Goal: Task Accomplishment & Management: Manage account settings

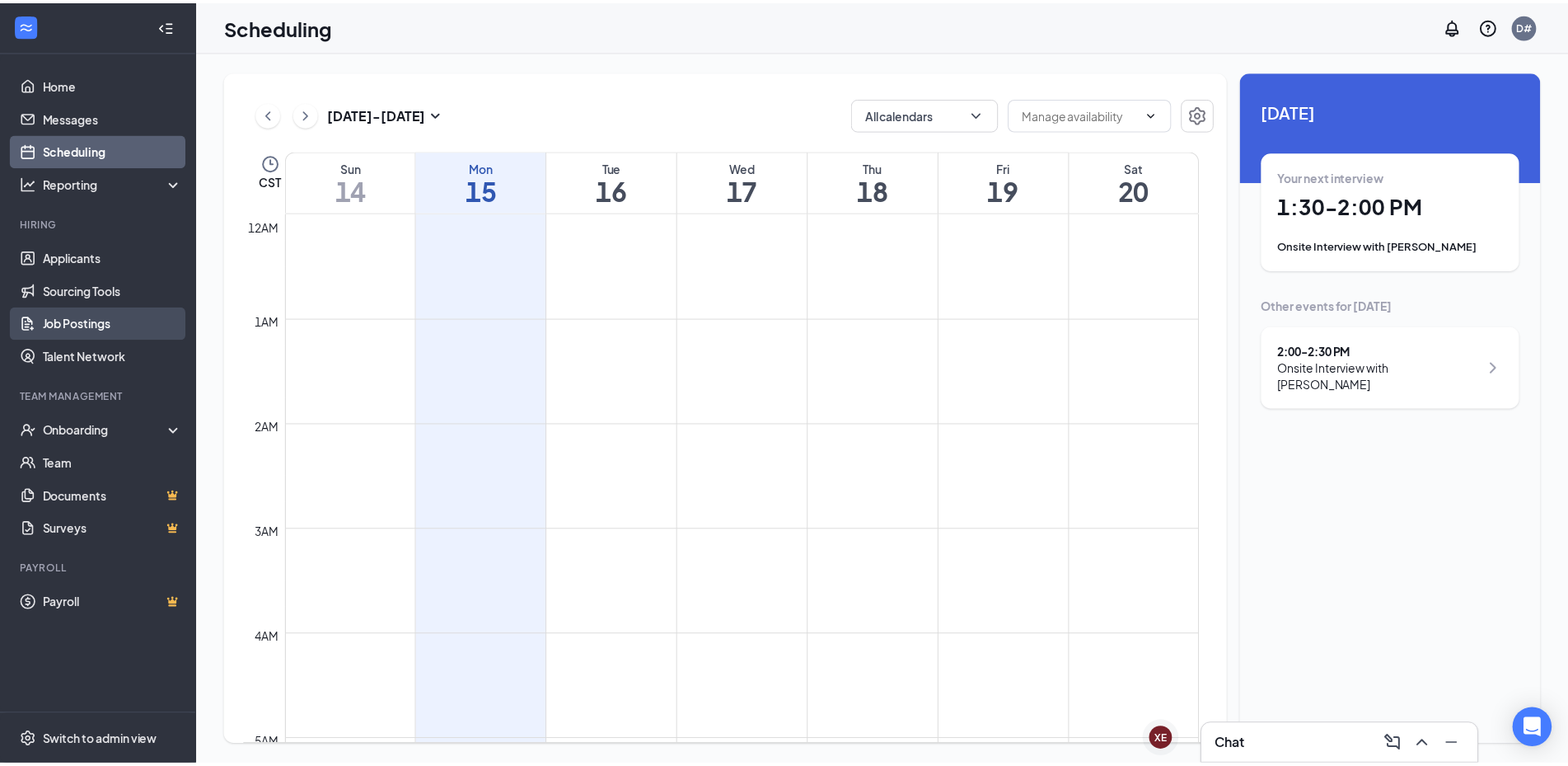
scroll to position [810, 0]
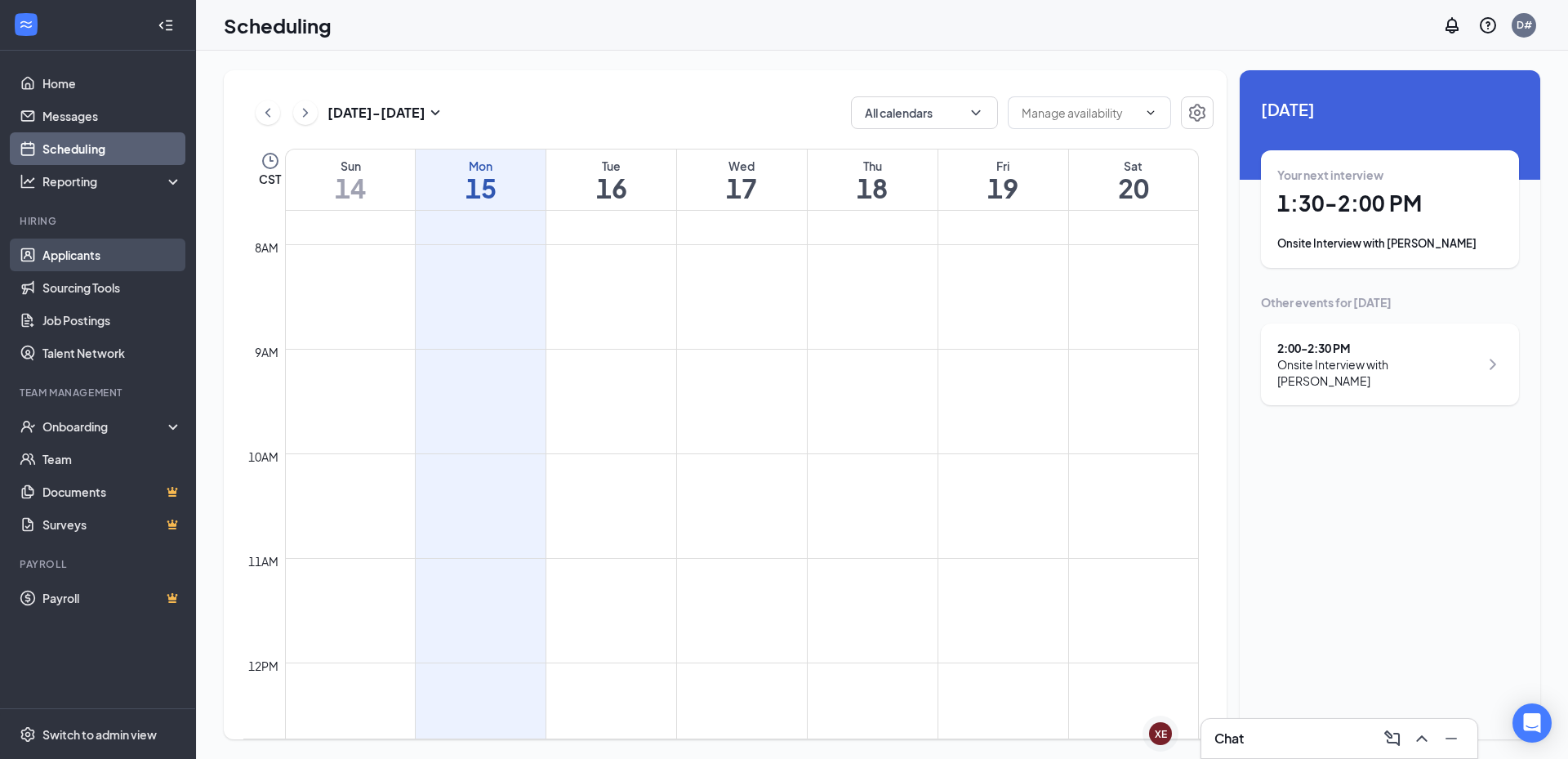
click at [80, 260] on link "Applicants" at bounding box center [112, 255] width 139 height 32
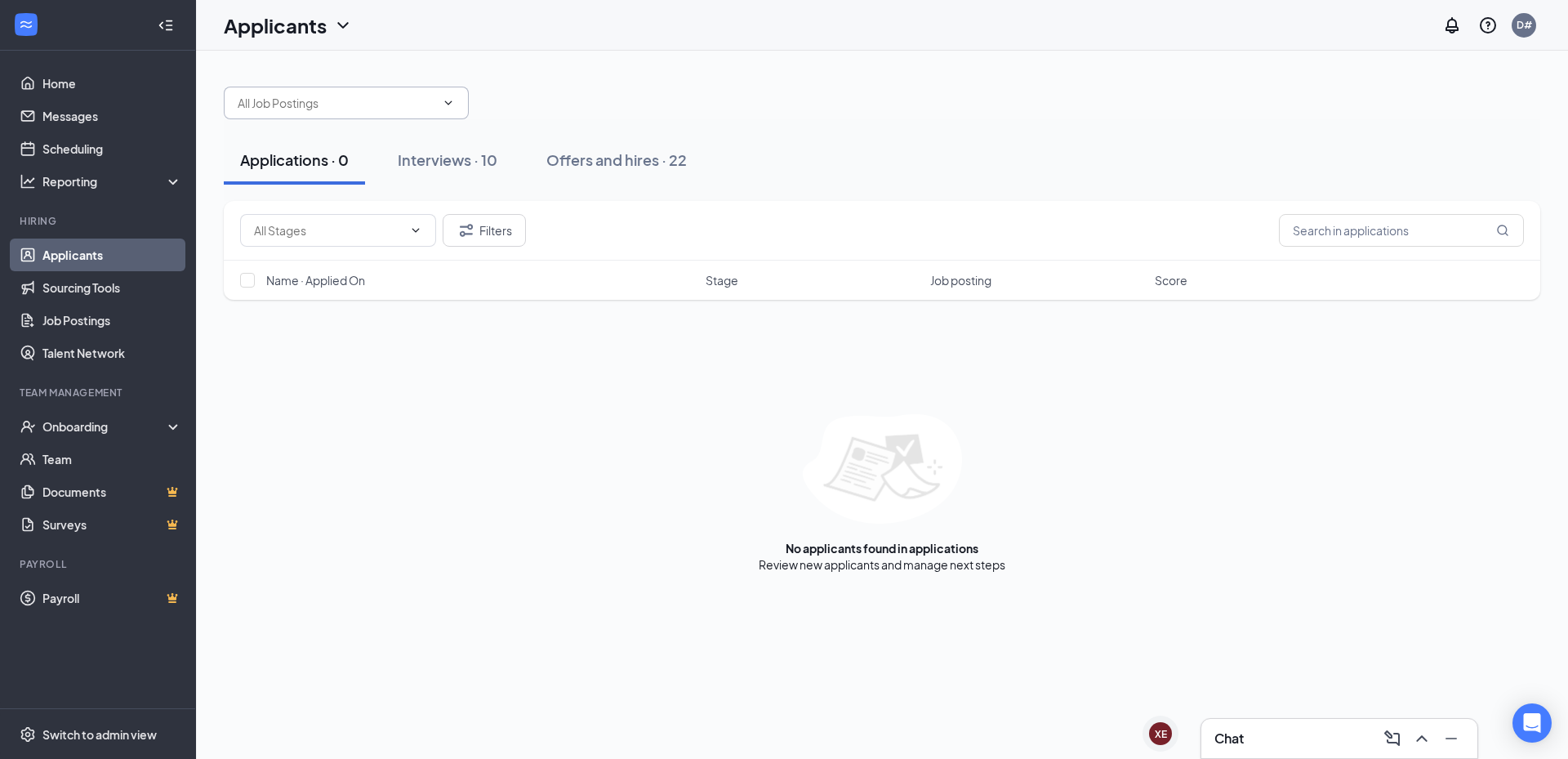
click at [448, 102] on icon "ChevronDown" at bounding box center [449, 103] width 13 height 13
click at [450, 101] on icon "ChevronDown" at bounding box center [449, 103] width 13 height 13
click at [425, 94] on input "text" at bounding box center [336, 102] width 198 height 18
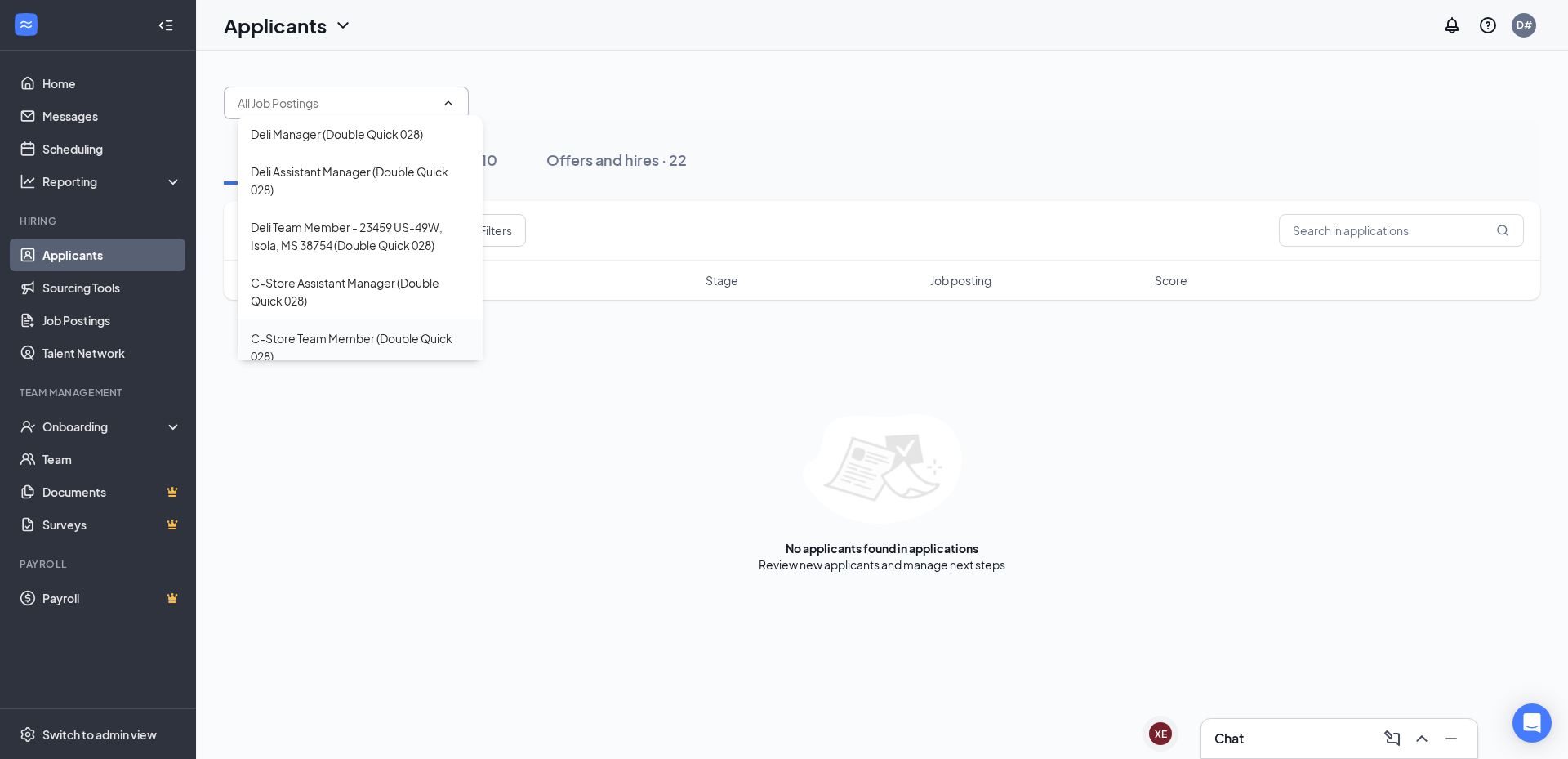
click at [334, 335] on div "C-Store Team Member (Double Quick 028)" at bounding box center [360, 348] width 219 height 36
type input "C-Store Team Member (Double Quick 028)"
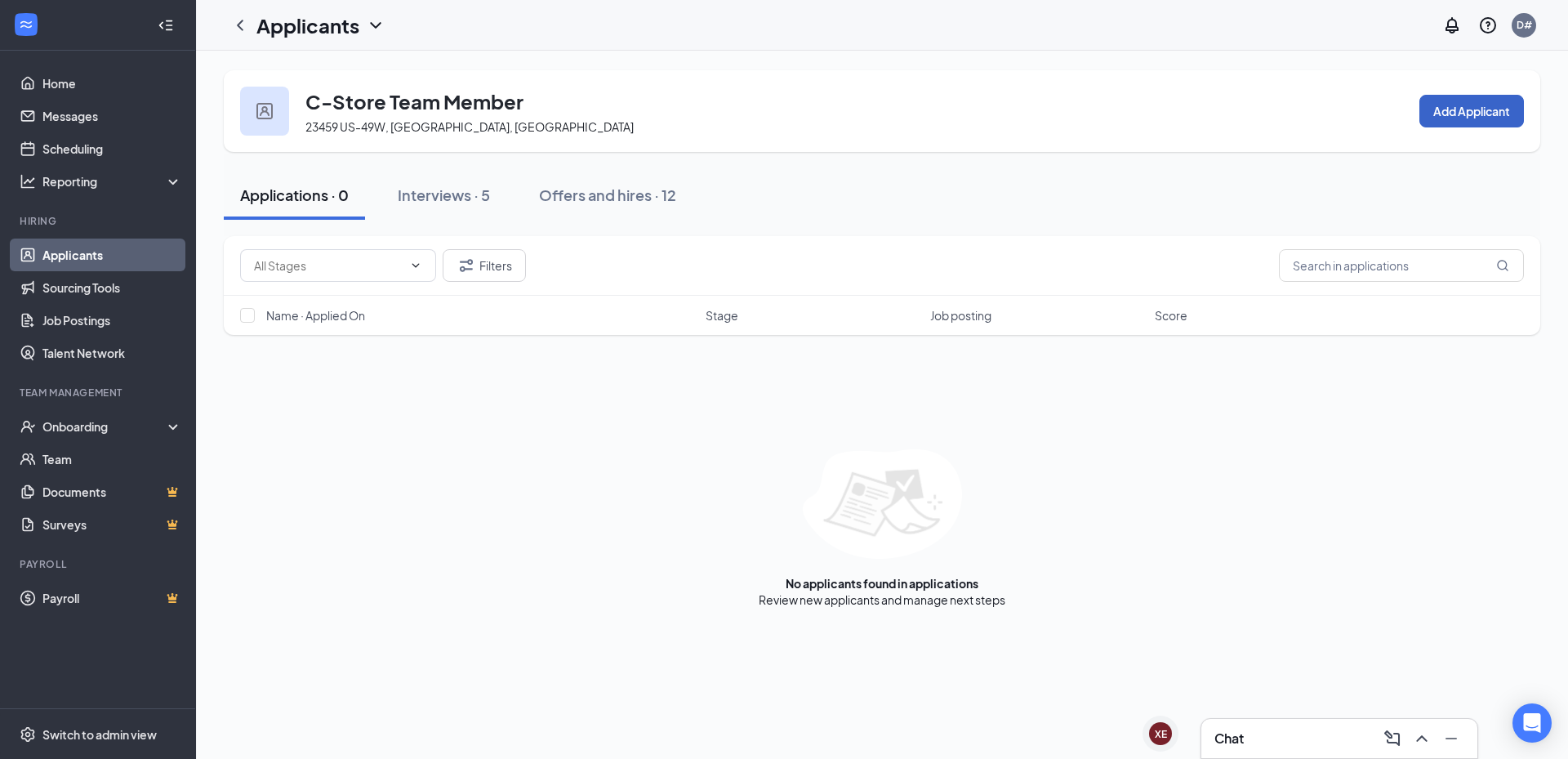
click at [1479, 109] on button "Add Applicant" at bounding box center [1472, 111] width 105 height 32
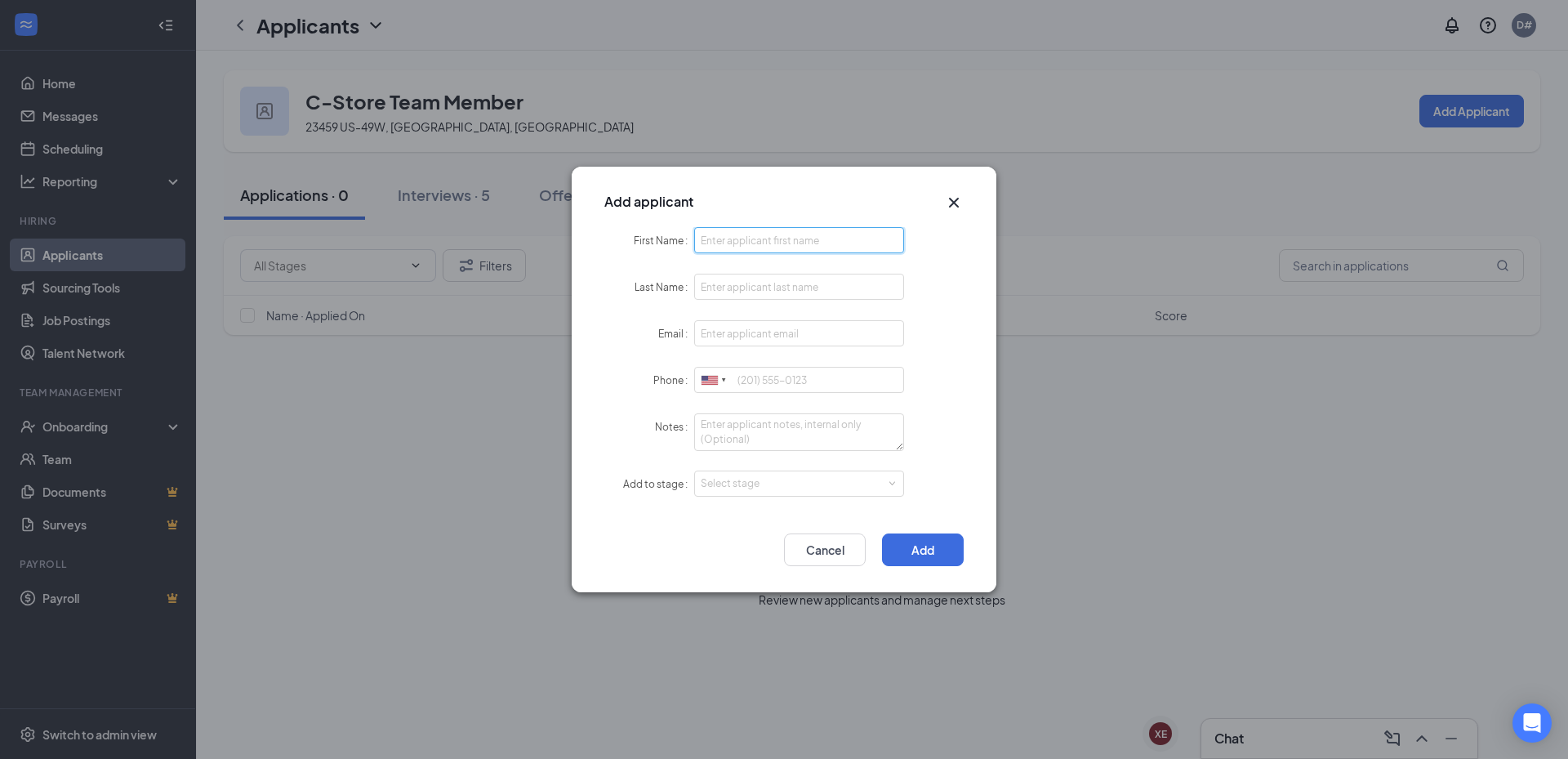
click at [852, 239] on input "First Name" at bounding box center [799, 240] width 210 height 26
type input "Terrikia"
click at [847, 292] on input "Last Name" at bounding box center [799, 286] width 210 height 26
type input "[PERSON_NAME]"
click at [735, 339] on input "Email" at bounding box center [799, 332] width 210 height 26
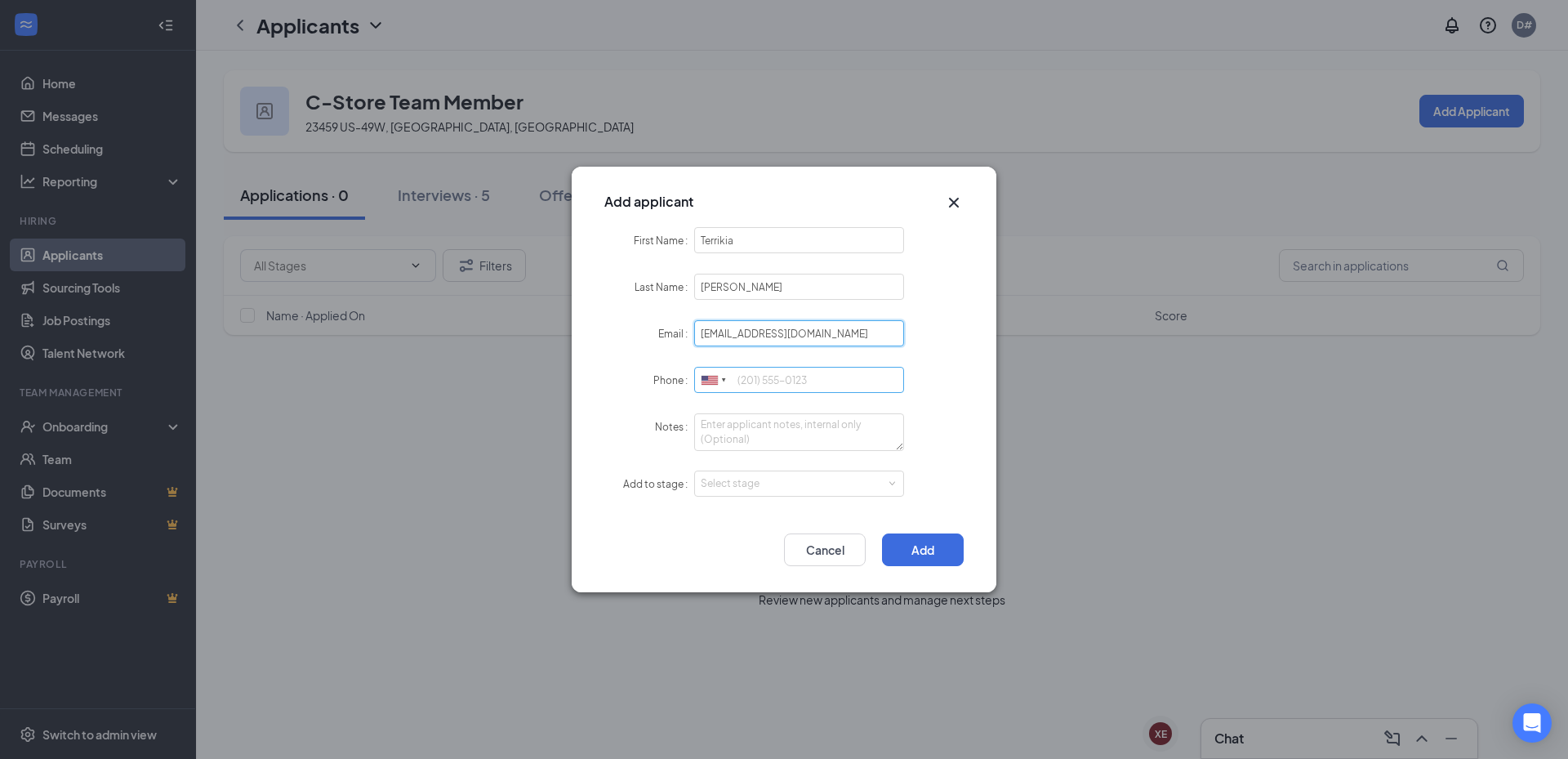
type input "[EMAIL_ADDRESS][DOMAIN_NAME]"
drag, startPoint x: 760, startPoint y: 386, endPoint x: 733, endPoint y: 393, distance: 27.9
click at [749, 389] on input "Phone" at bounding box center [799, 379] width 210 height 26
click at [756, 483] on div "Select stage" at bounding box center [795, 483] width 190 height 16
type input "6623039057"
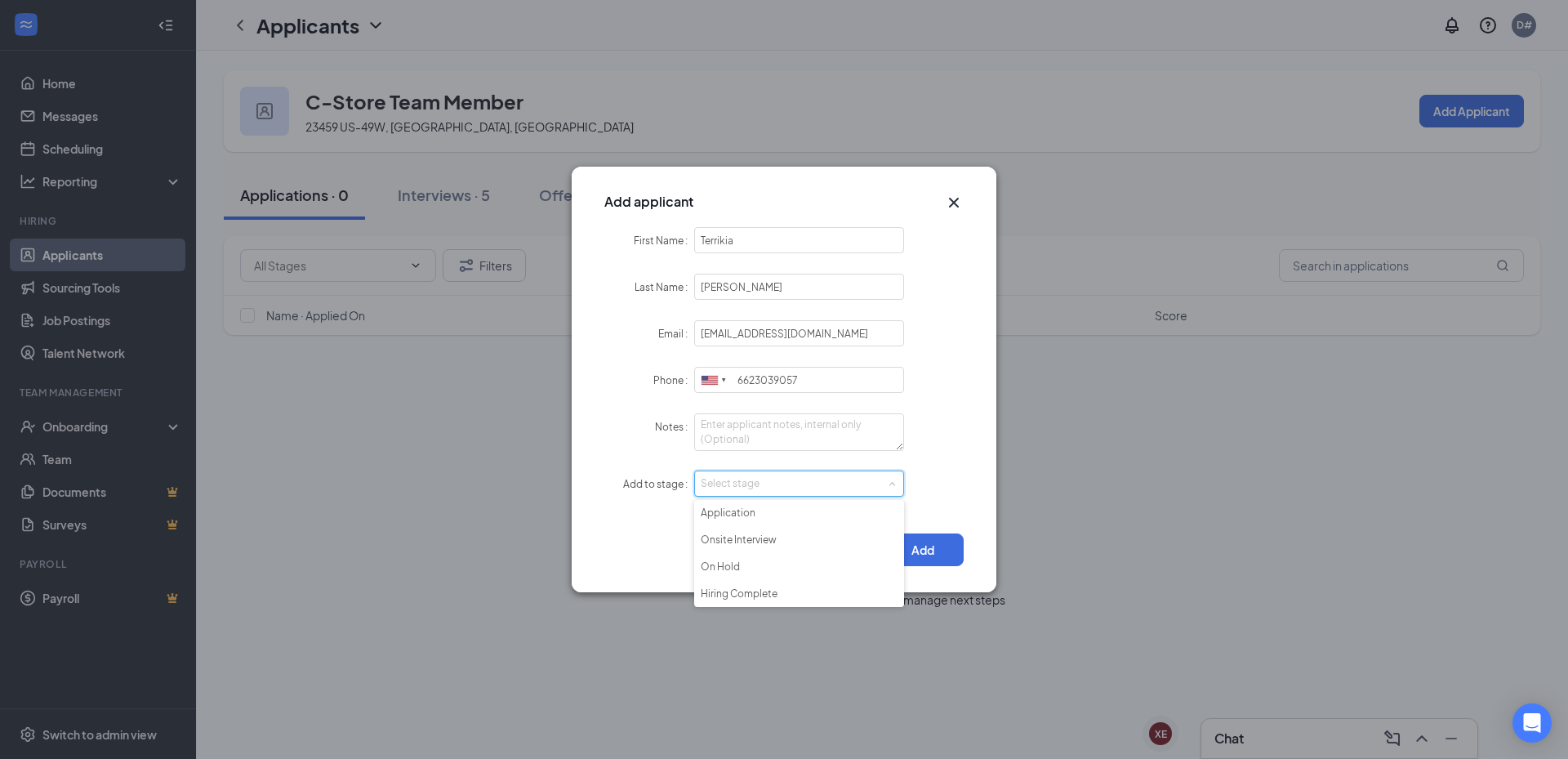
click at [607, 563] on div "Add Cancel" at bounding box center [784, 550] width 360 height 32
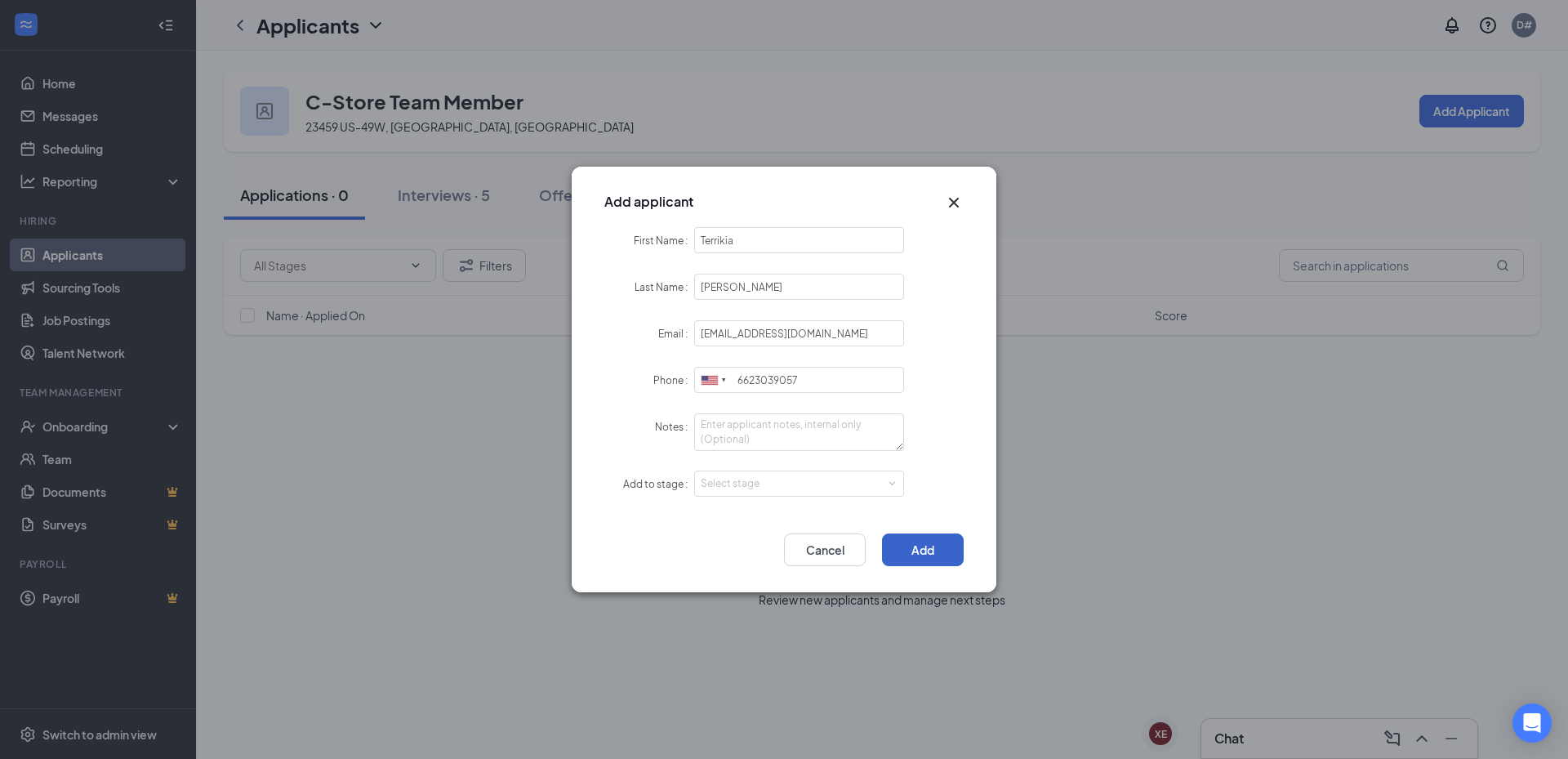
click at [925, 554] on button "Add" at bounding box center [923, 550] width 82 height 32
click at [889, 483] on span at bounding box center [891, 484] width 8 height 8
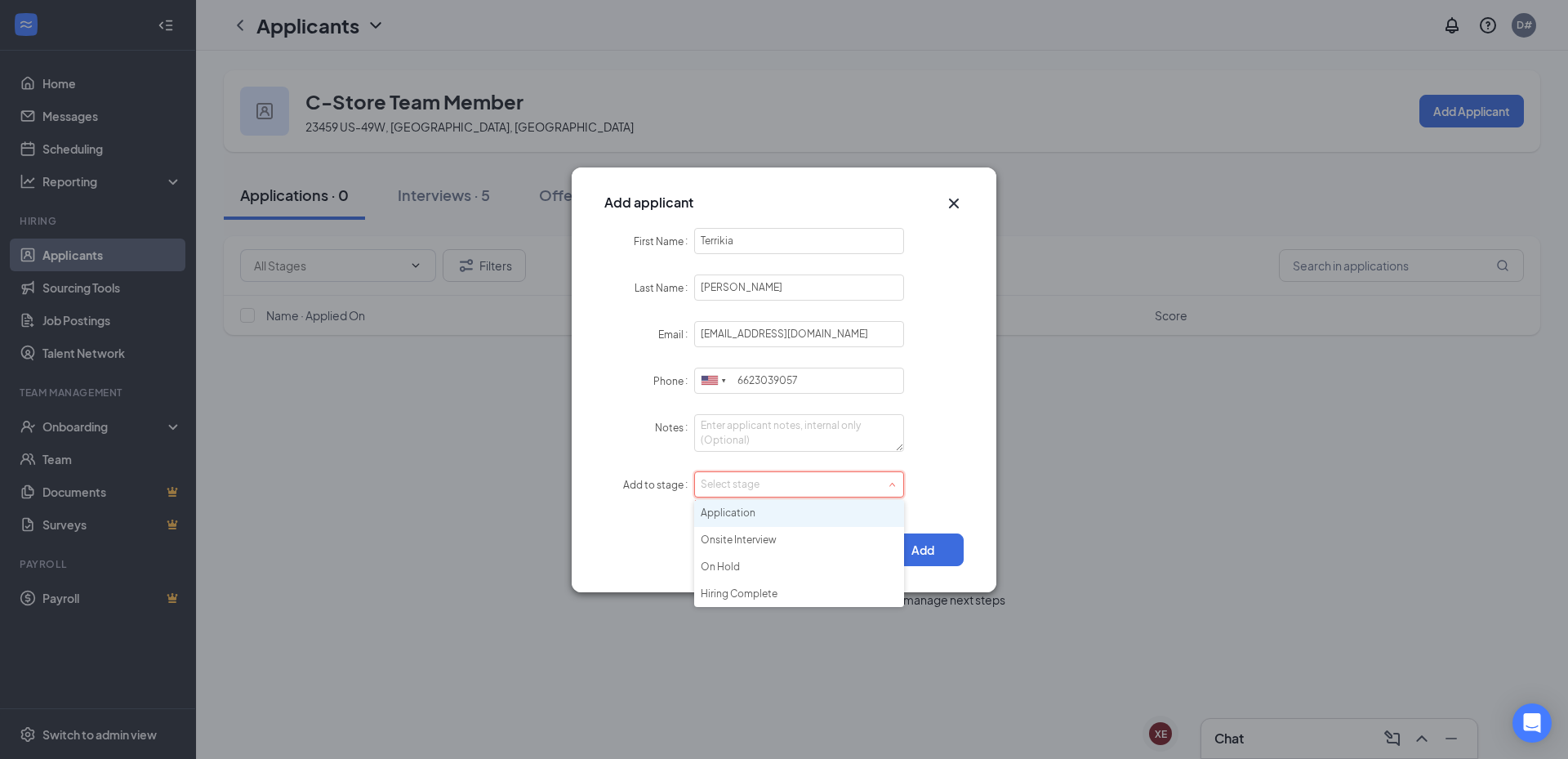
click at [743, 511] on li "Application" at bounding box center [799, 514] width 210 height 27
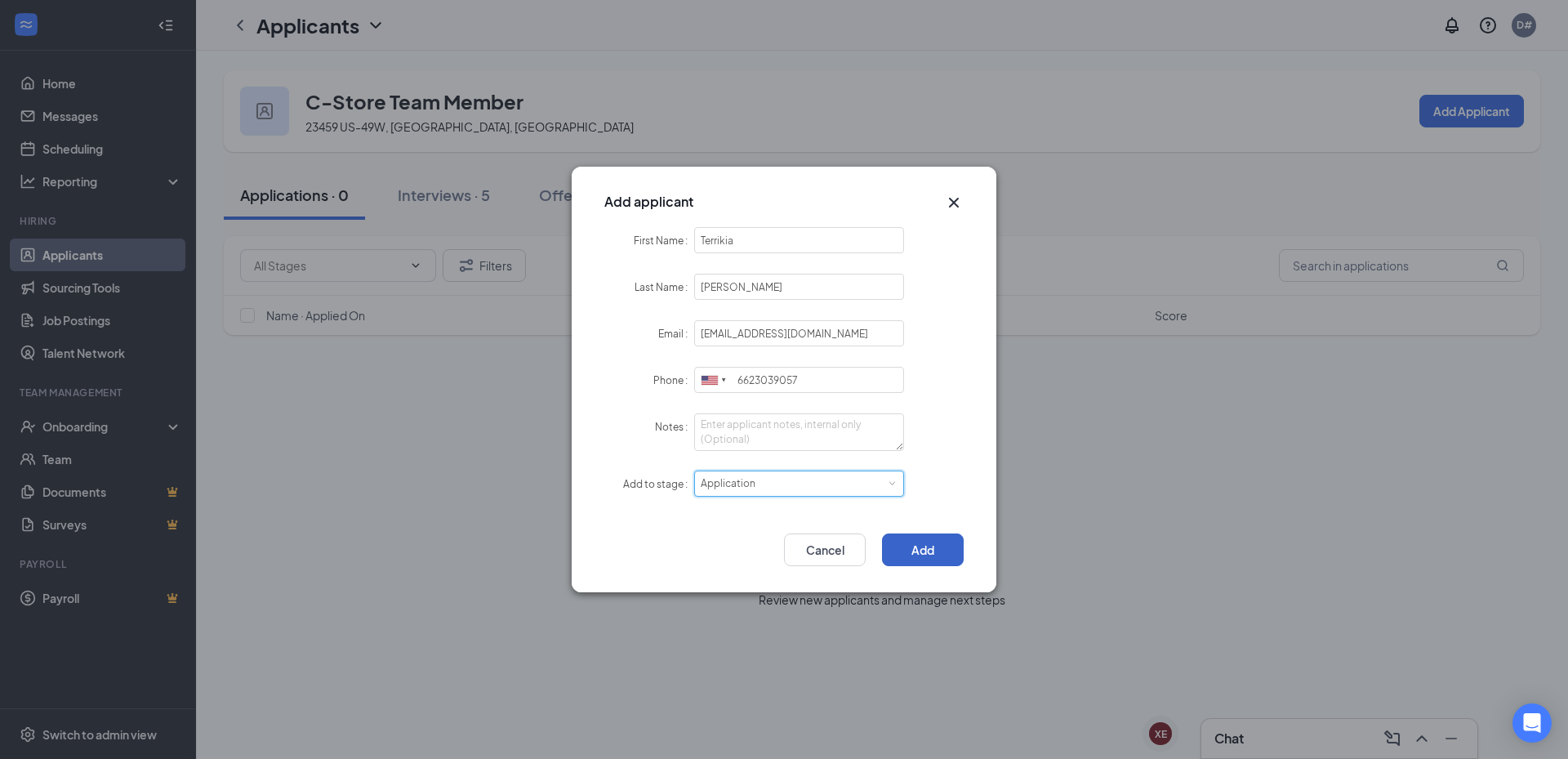
click at [930, 553] on button "Add" at bounding box center [923, 550] width 82 height 32
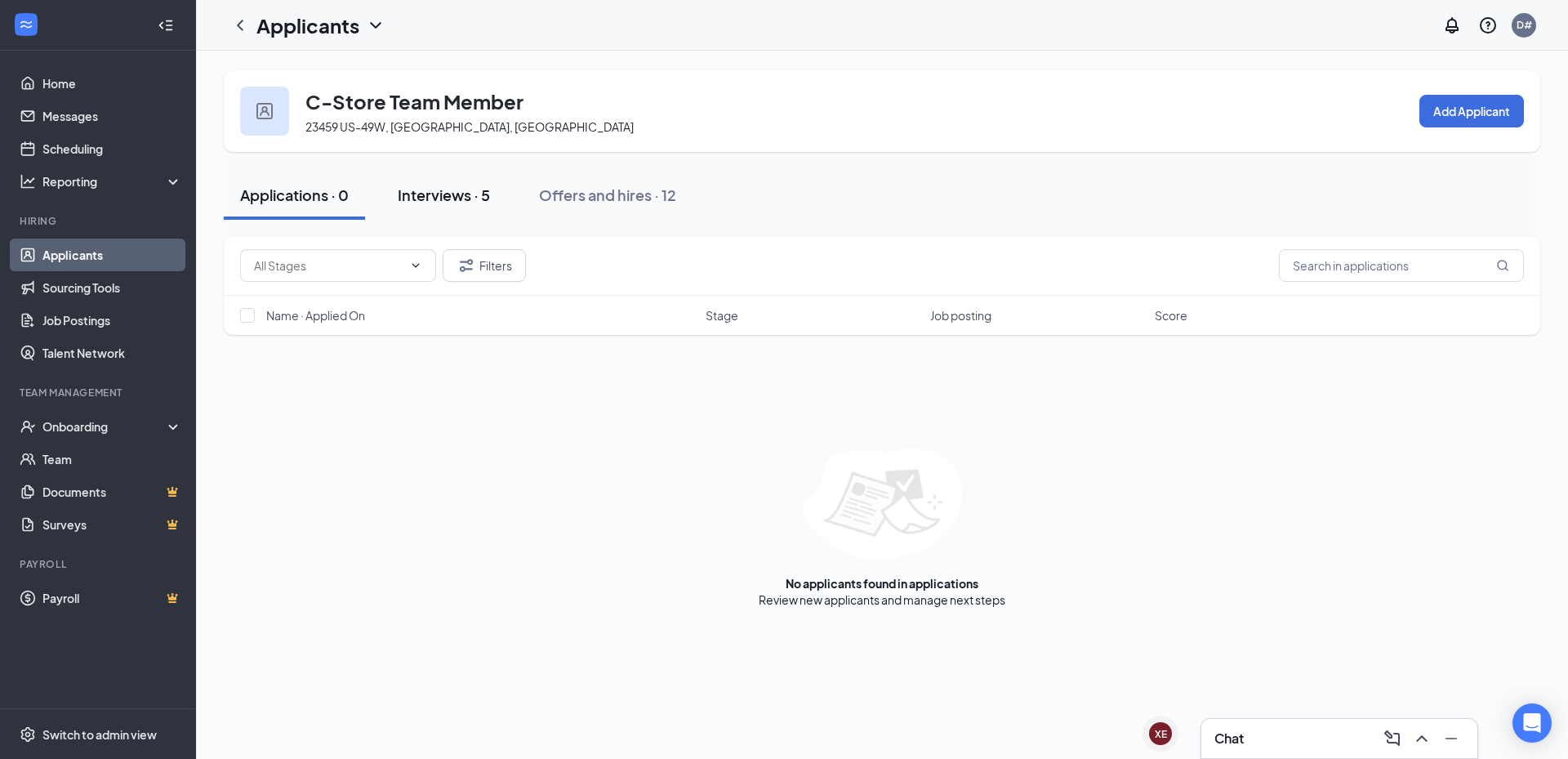
click at [437, 194] on div "Interviews · 5" at bounding box center [444, 194] width 93 height 20
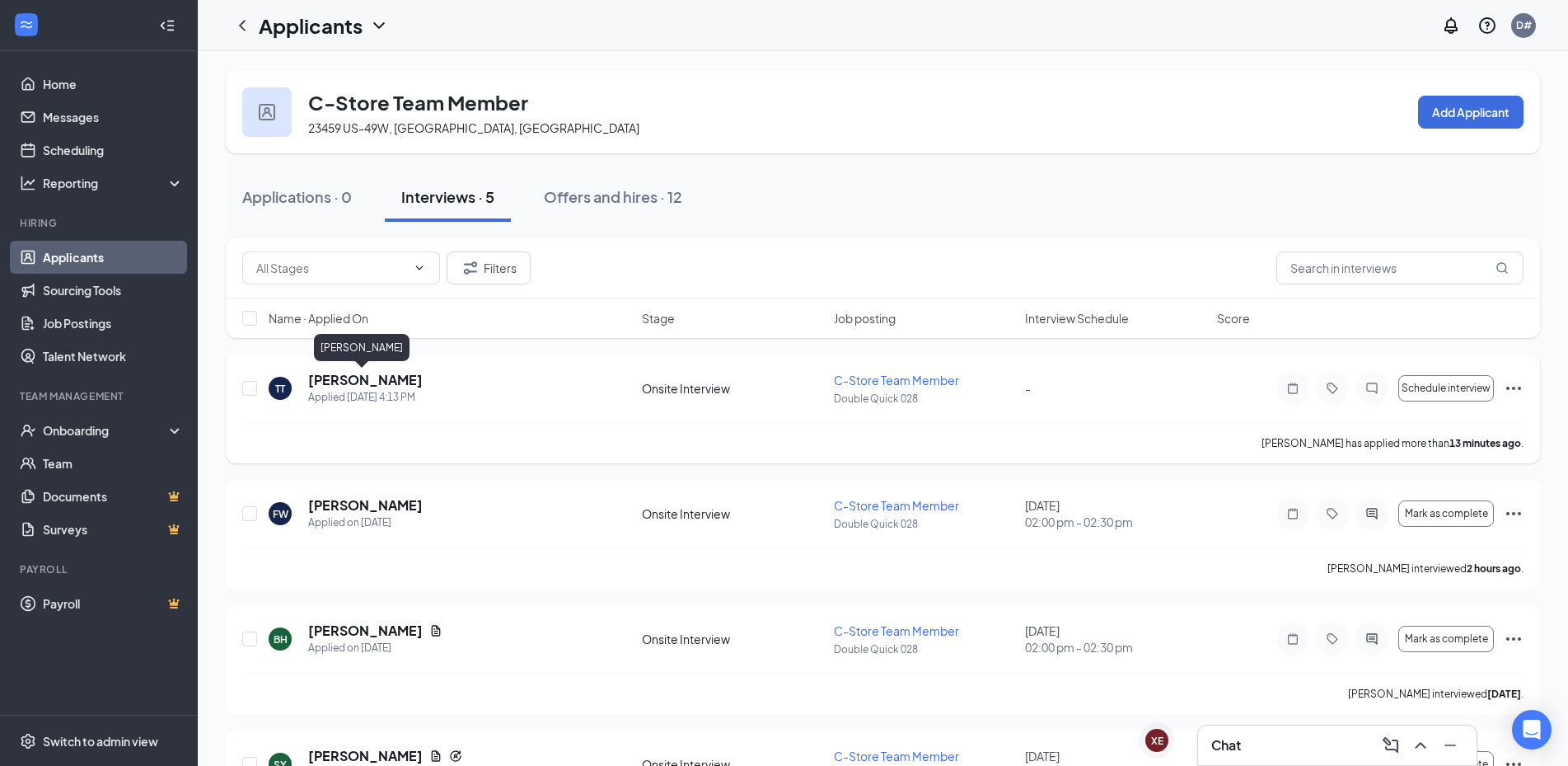
click at [374, 383] on h5 "[PERSON_NAME]" at bounding box center [365, 380] width 115 height 18
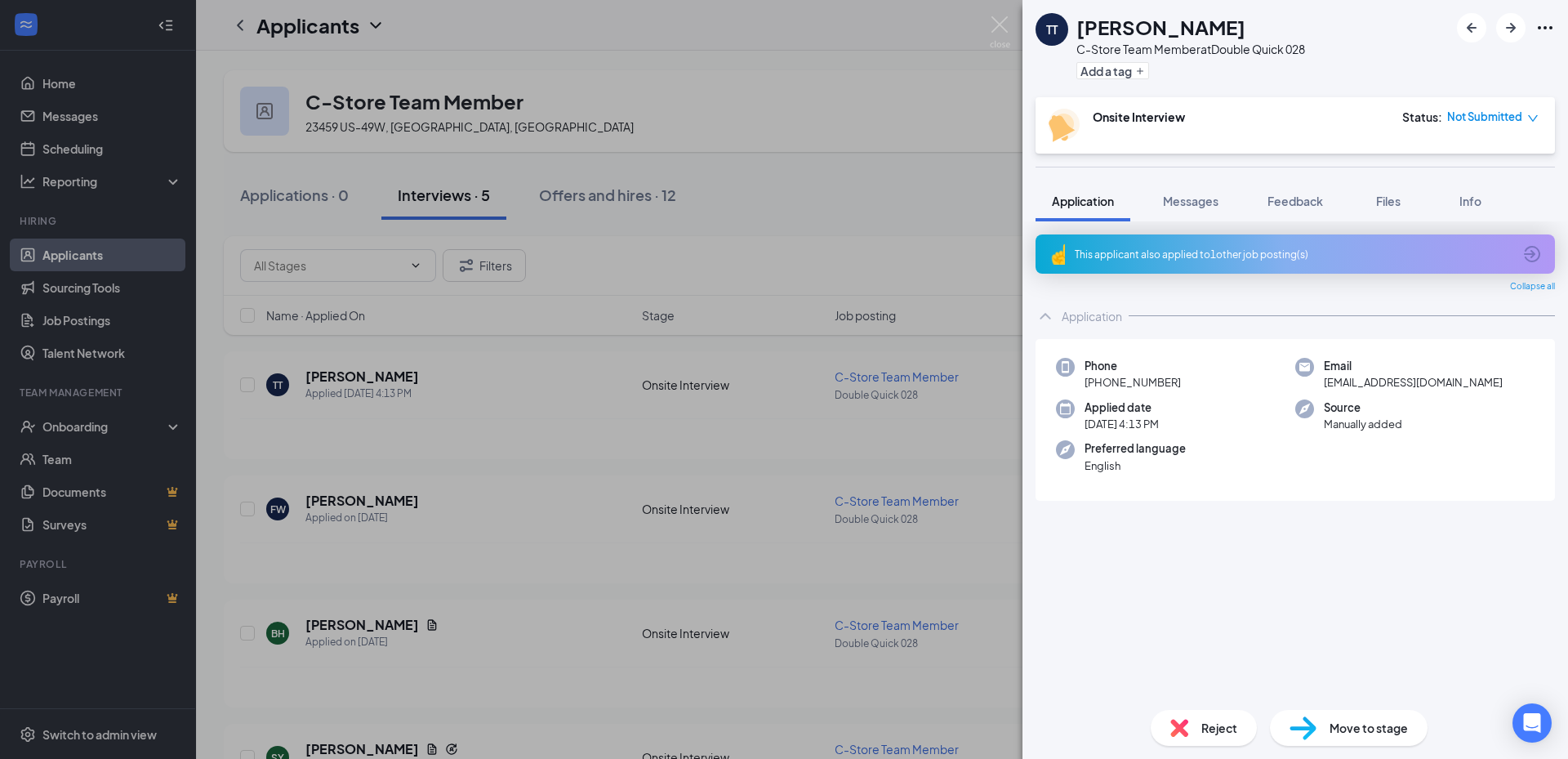
click at [1377, 736] on div "Move to stage" at bounding box center [1348, 728] width 157 height 36
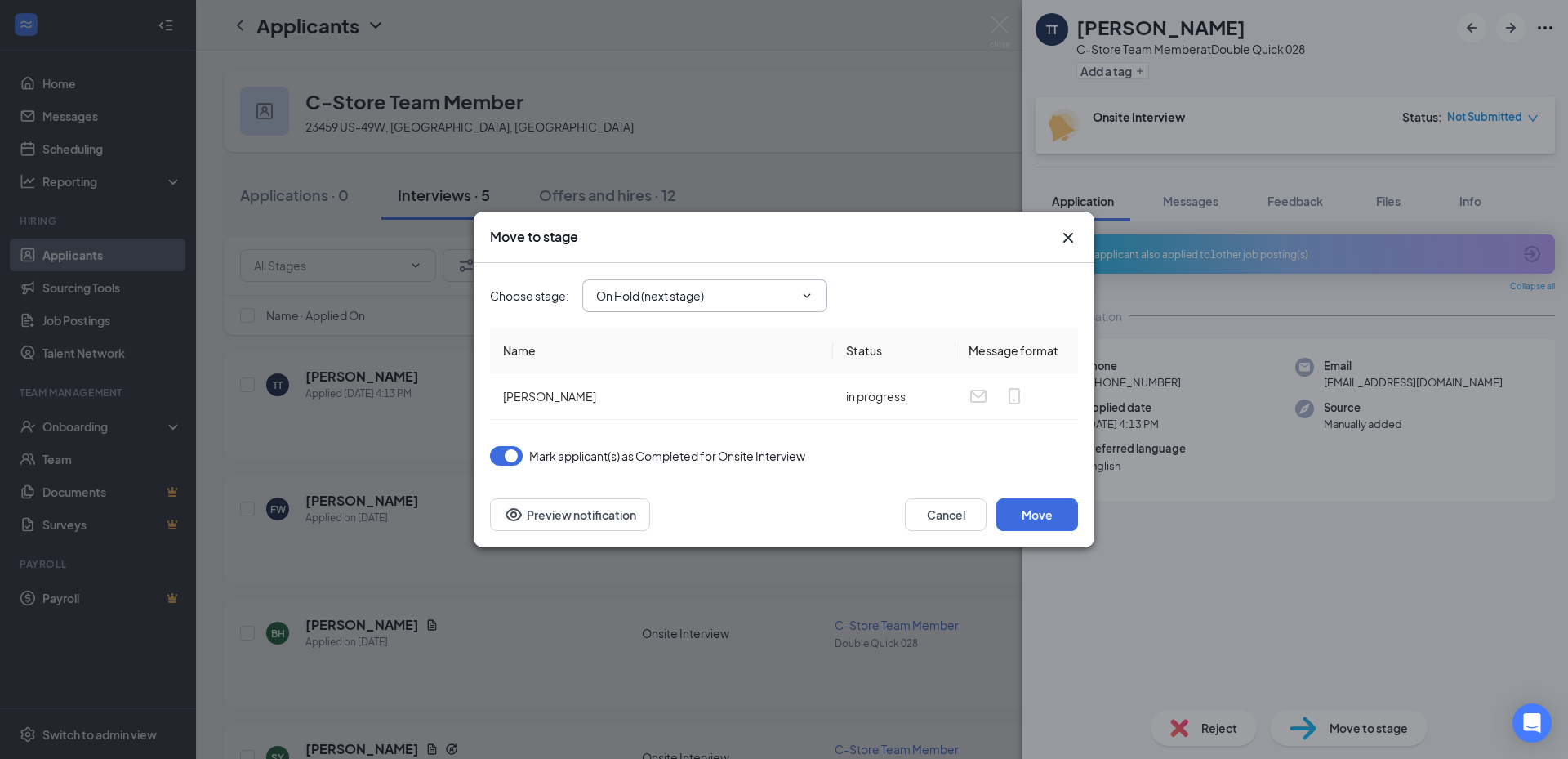
click at [794, 300] on input "On Hold (next stage)" at bounding box center [695, 295] width 198 height 18
click at [670, 445] on div "Hiring Complete" at bounding box center [653, 439] width 88 height 18
type input "Hiring Complete"
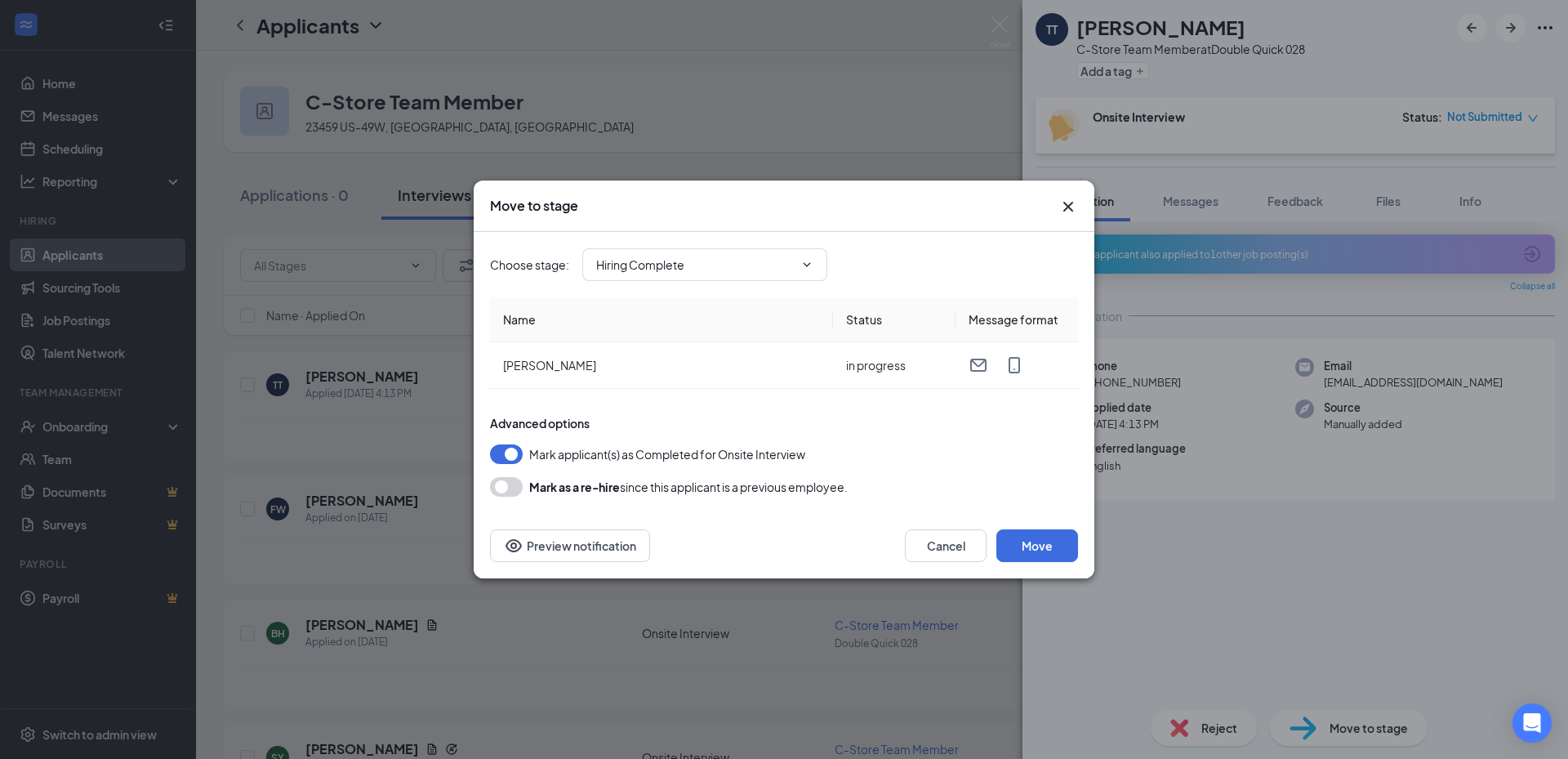
click at [512, 490] on button "button" at bounding box center [506, 487] width 32 height 20
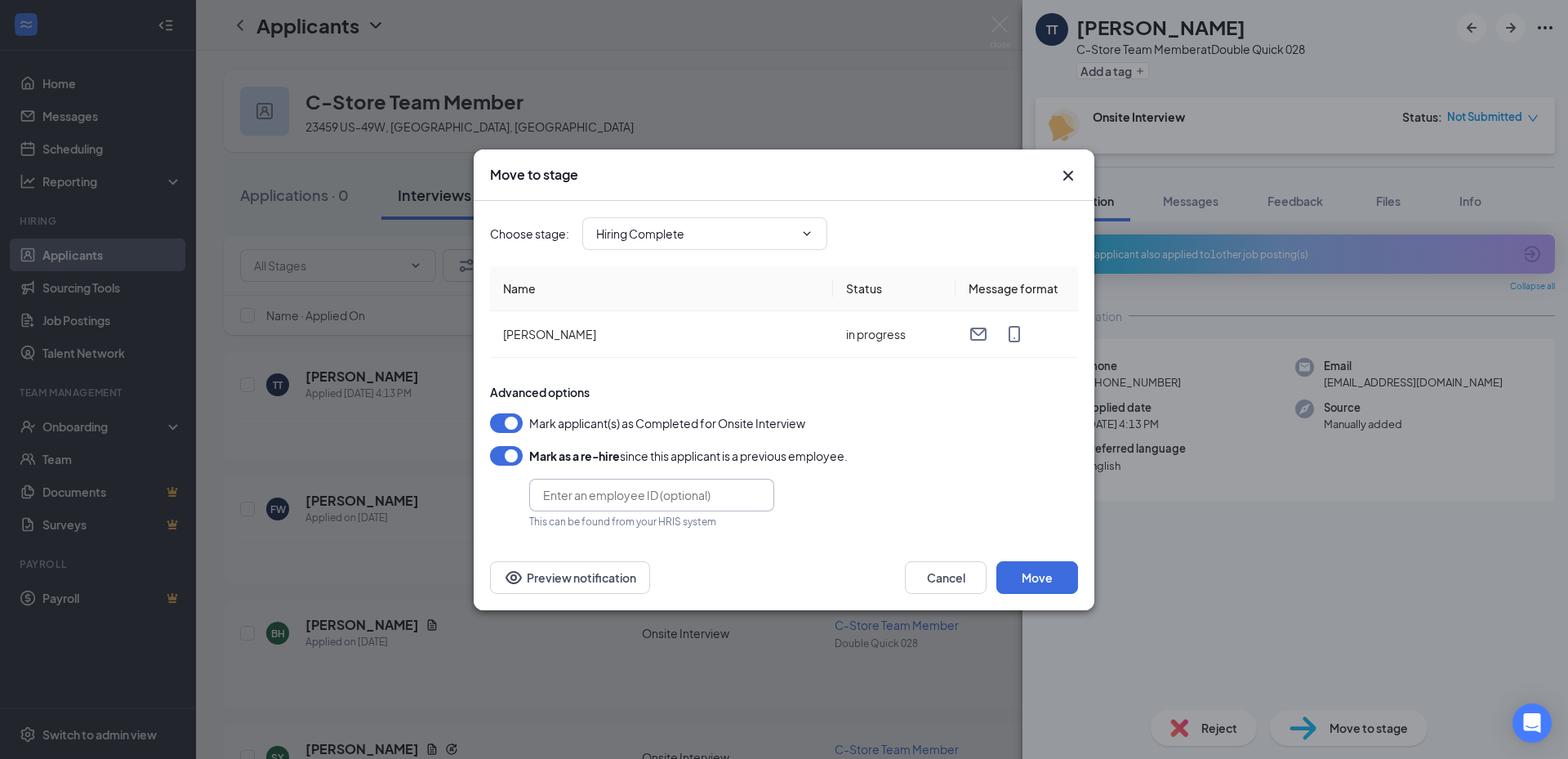
click at [722, 495] on input "text" at bounding box center [652, 495] width 245 height 32
click at [1041, 582] on button "Move" at bounding box center [1037, 578] width 82 height 32
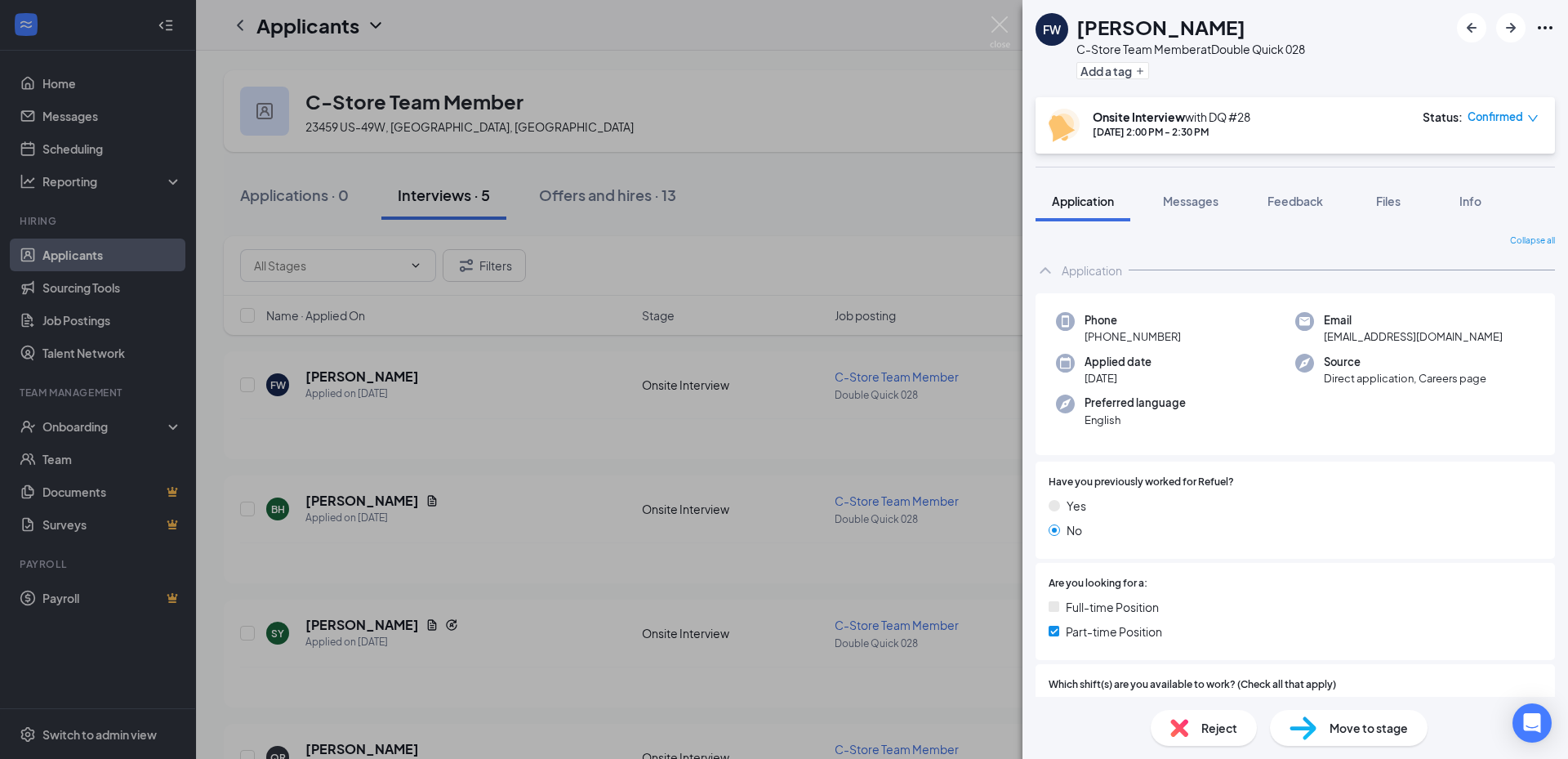
click at [73, 428] on div "FW [PERSON_NAME] C-Store Team Member at Double Quick 028 Add a tag Onsite Inter…" at bounding box center [784, 379] width 1568 height 759
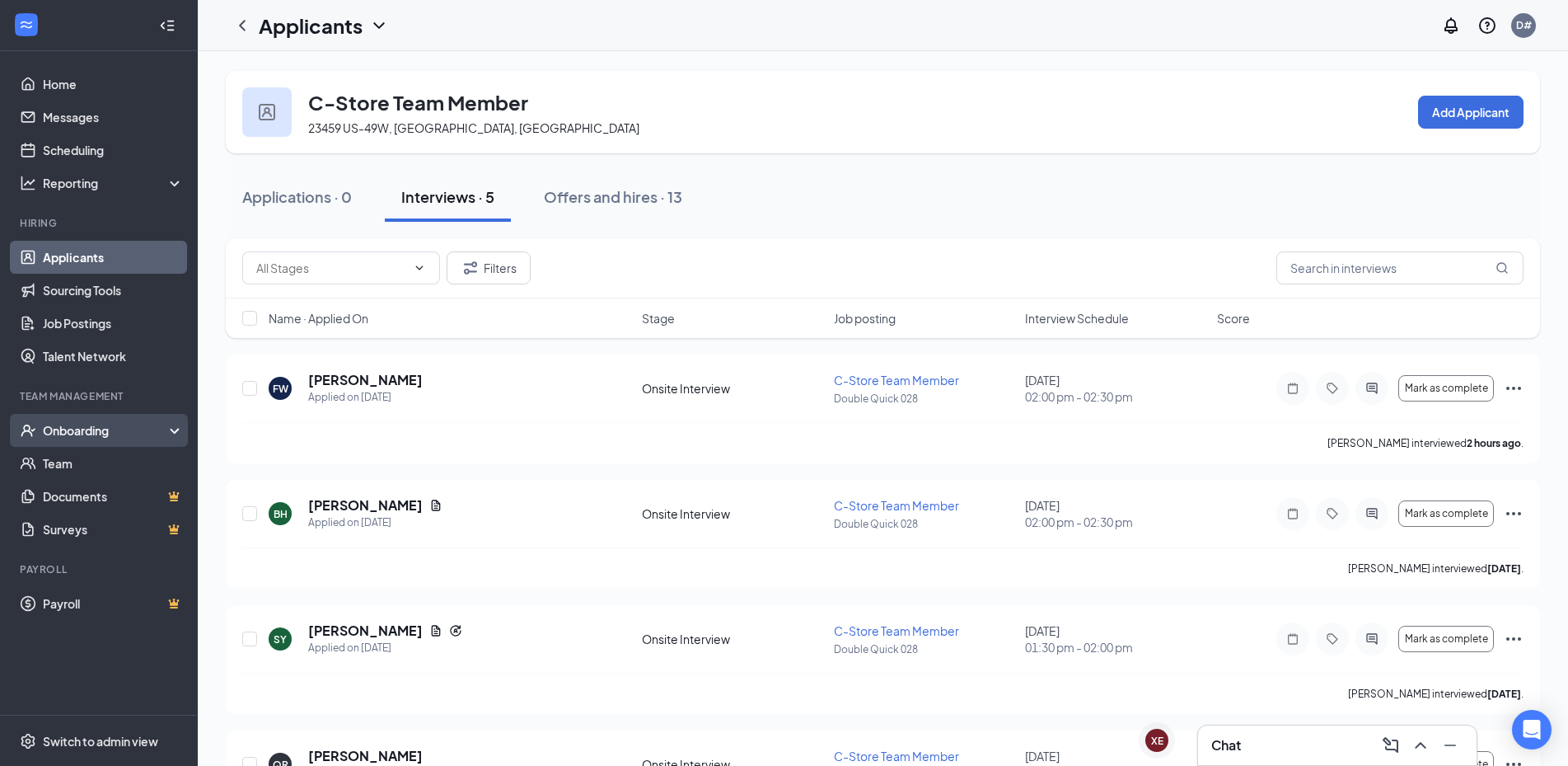
click at [176, 428] on div "Onboarding" at bounding box center [98, 431] width 197 height 33
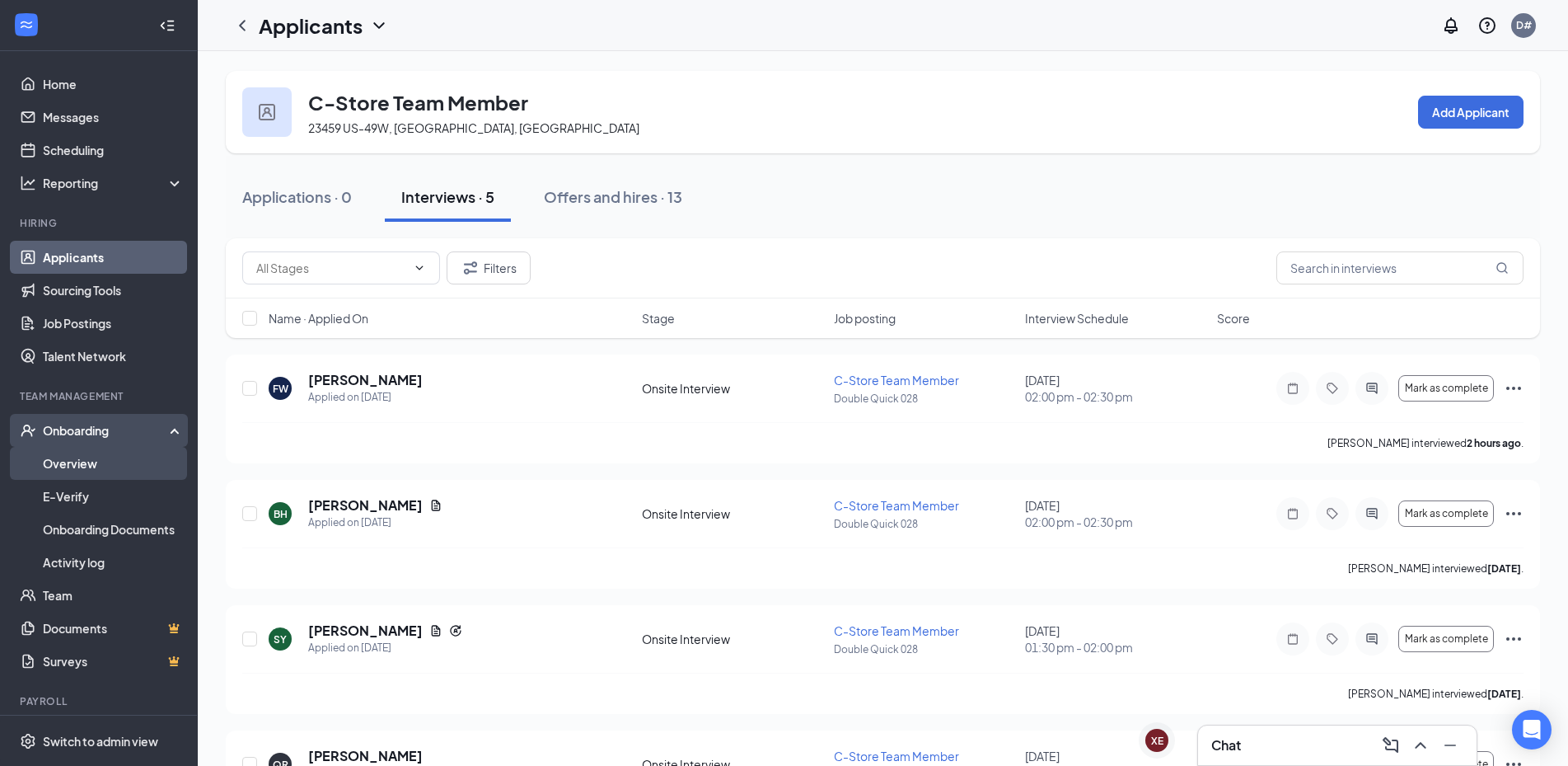
click at [69, 465] on link "Overview" at bounding box center [113, 463] width 141 height 33
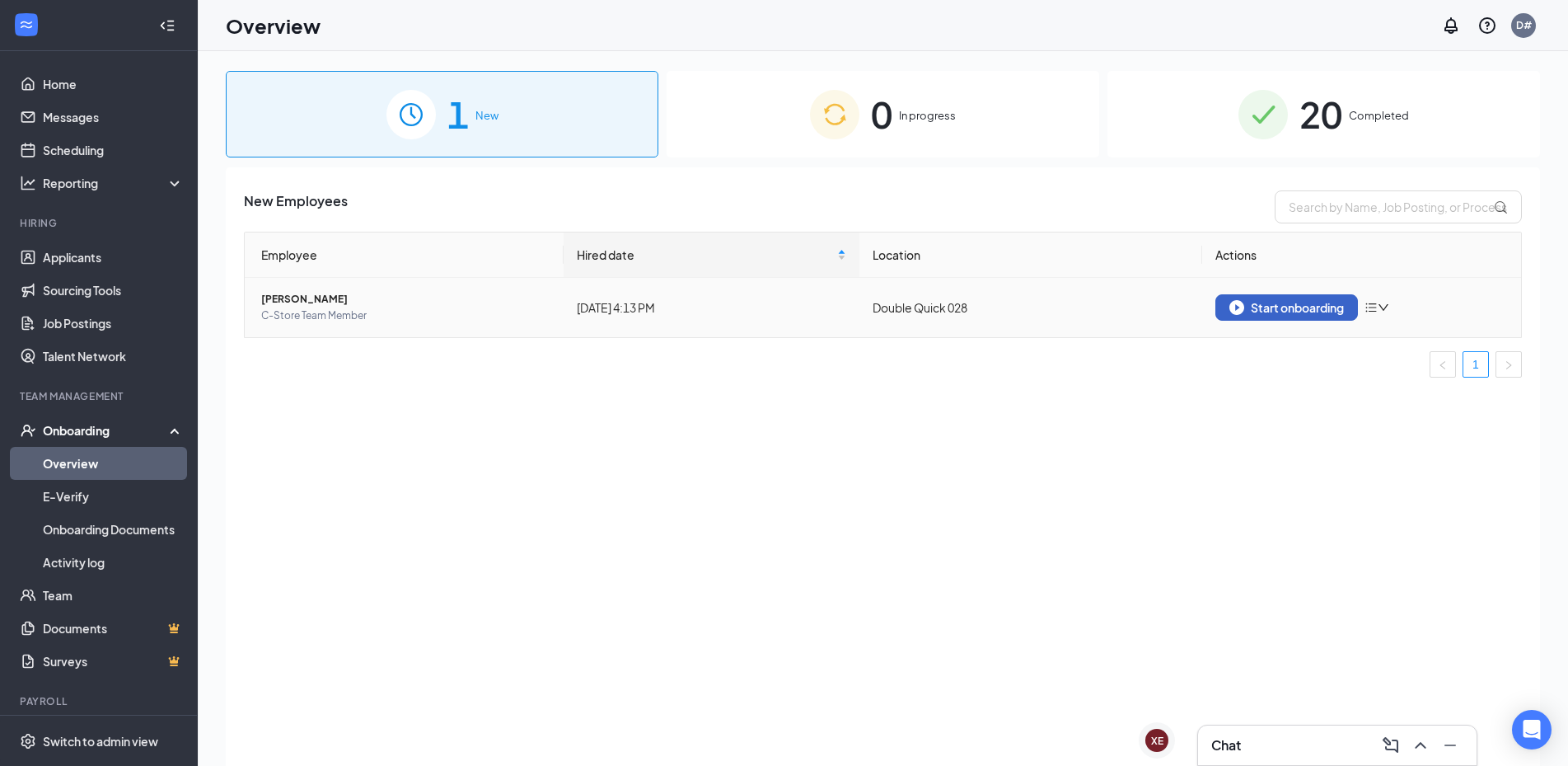
click at [1284, 305] on div "Start onboarding" at bounding box center [1287, 306] width 115 height 14
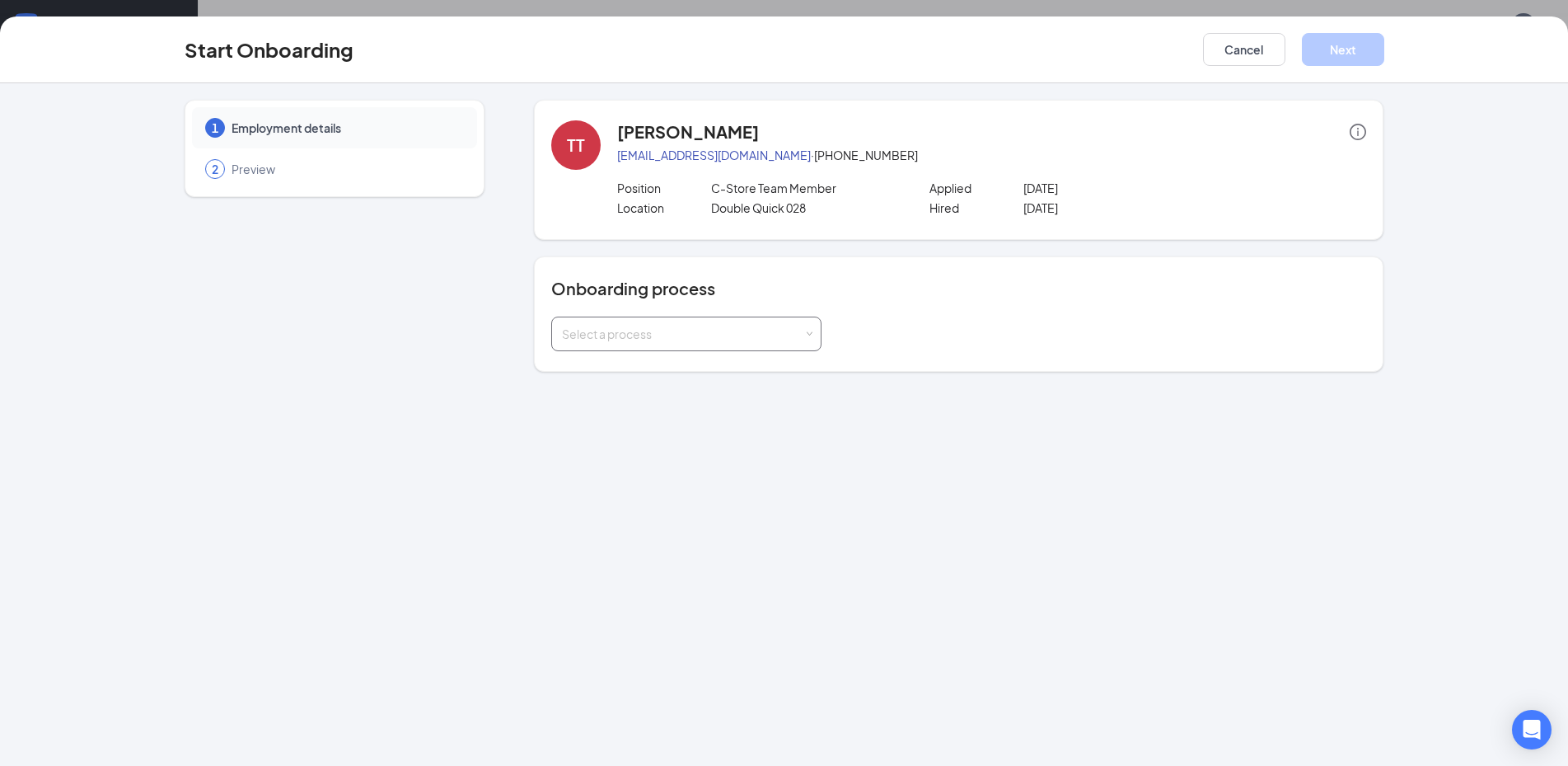
click at [763, 326] on div "Select a process" at bounding box center [683, 333] width 242 height 16
click at [609, 376] on li "New Hire Documentation" at bounding box center [686, 369] width 271 height 30
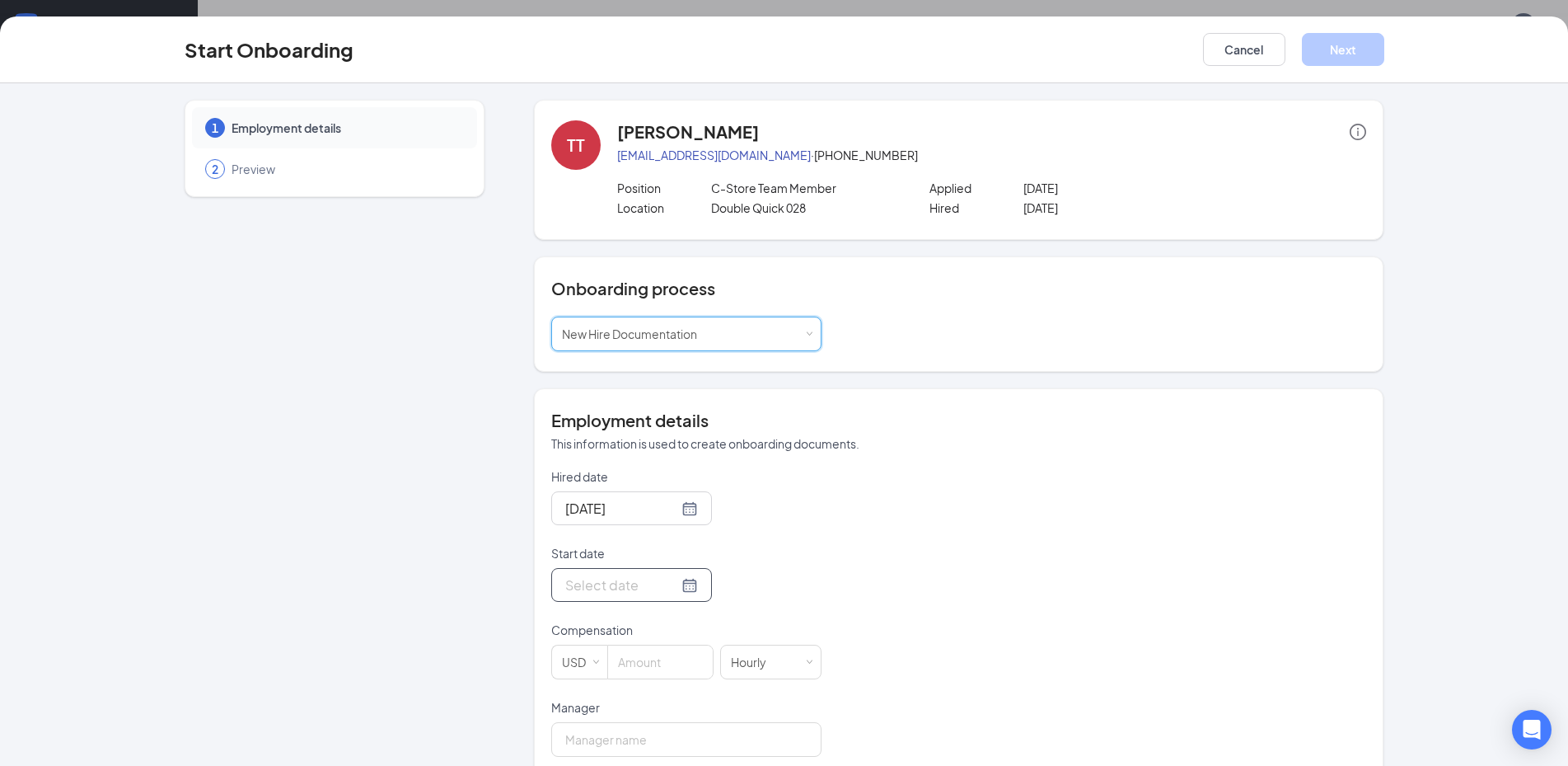
click at [666, 586] on div at bounding box center [632, 584] width 133 height 20
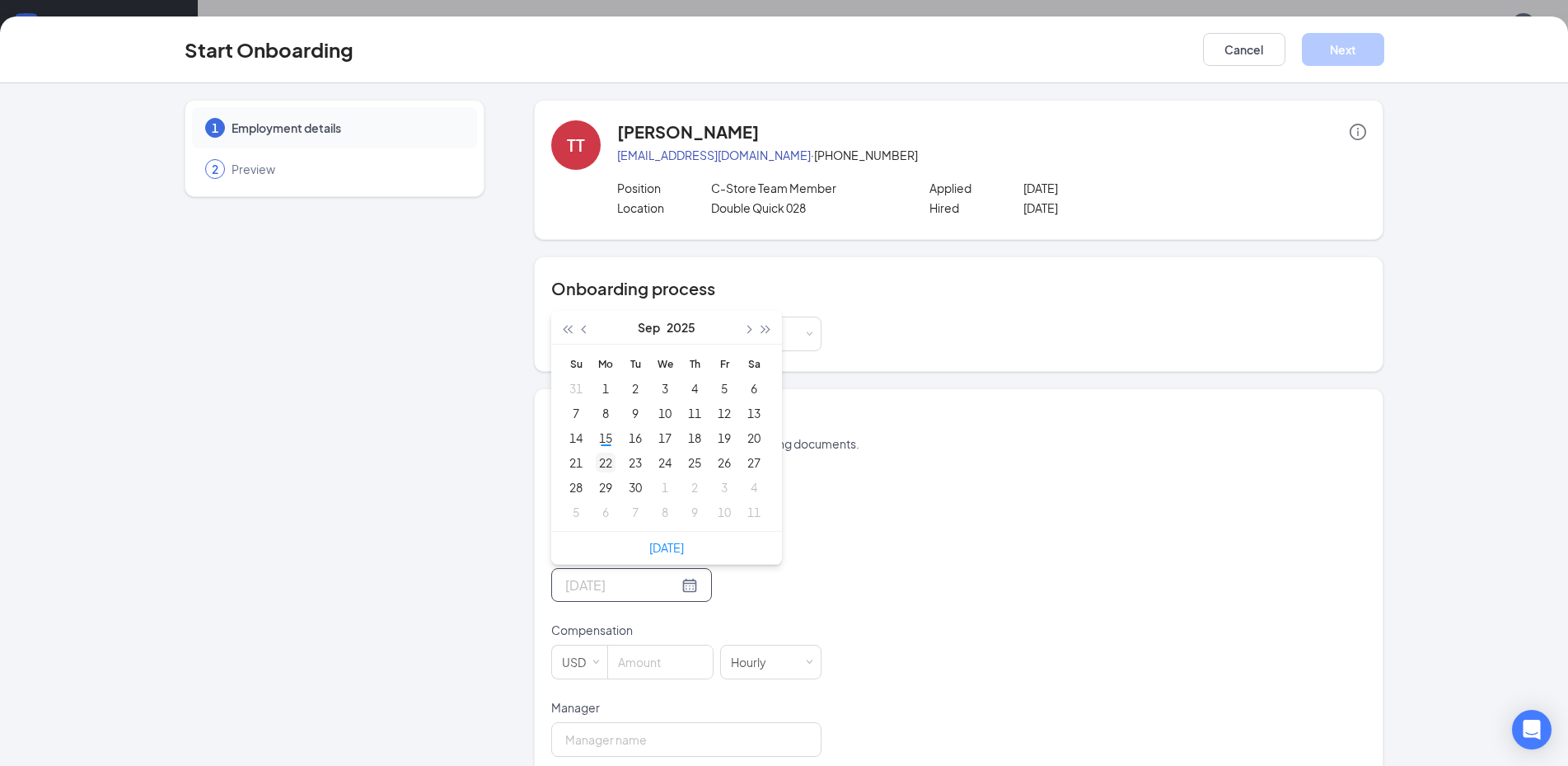
type input "[DATE]"
click at [605, 463] on div "22" at bounding box center [606, 462] width 20 height 20
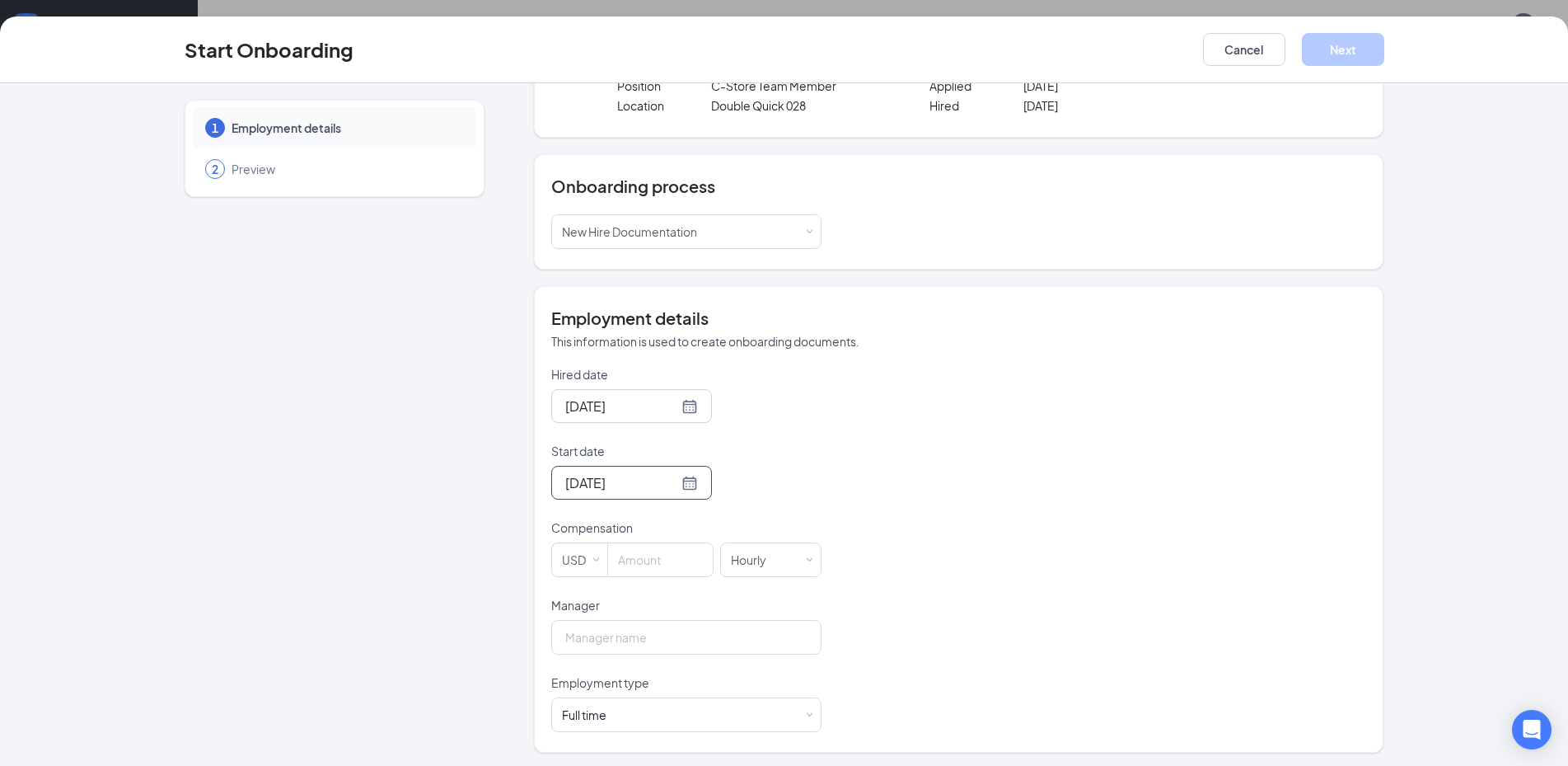
scroll to position [106, 0]
click at [659, 559] on input at bounding box center [661, 557] width 105 height 33
type input "9"
click at [664, 647] on input "Manager" at bounding box center [686, 634] width 271 height 35
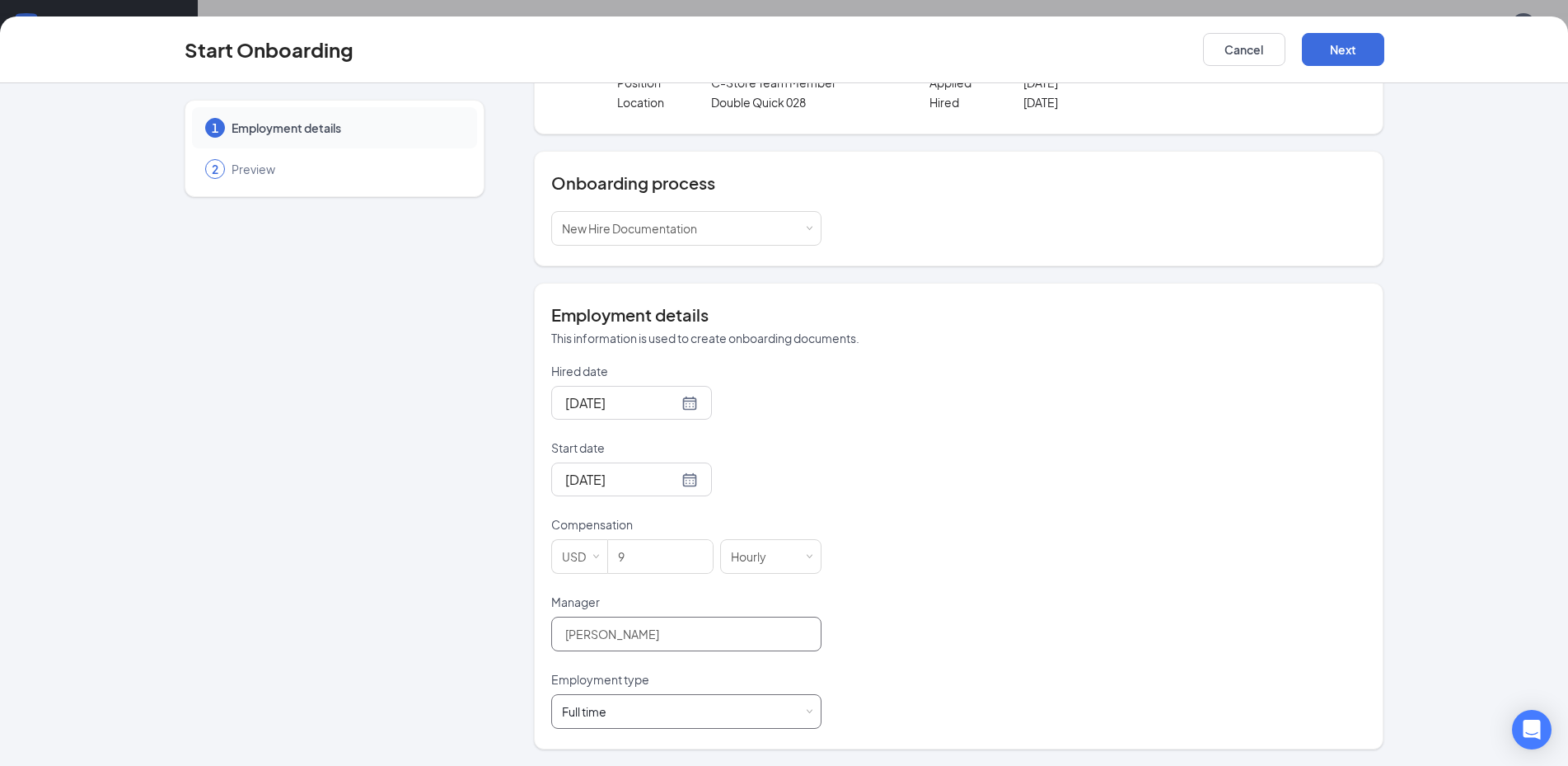
type input "[PERSON_NAME]"
click at [806, 716] on div "Full time Works 30+ hours per week and is reasonably expected to work" at bounding box center [686, 712] width 271 height 35
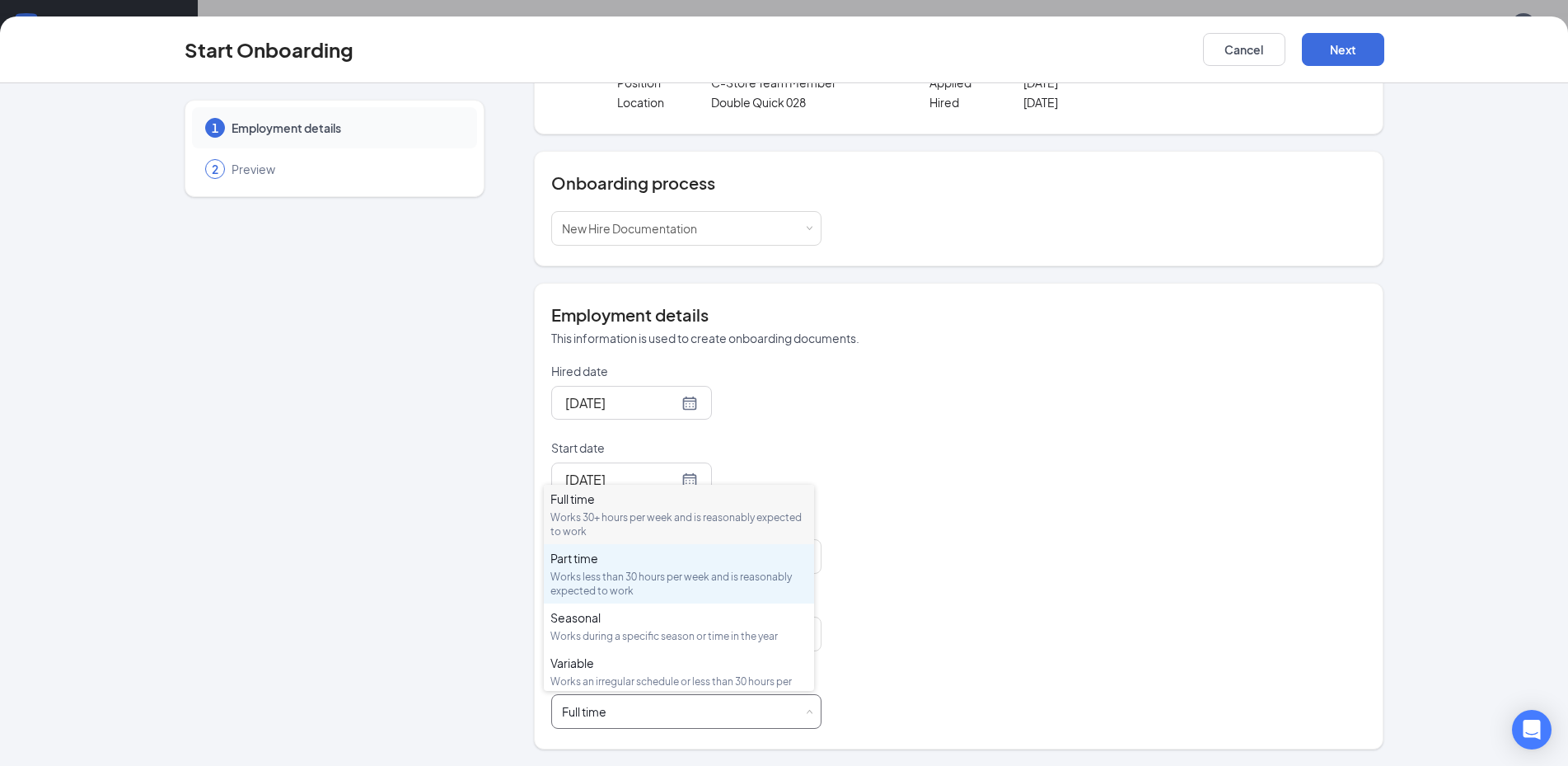
click at [630, 567] on div "Part time Works less than 30 hours per week and is reasonably expected to work" at bounding box center [679, 574] width 257 height 48
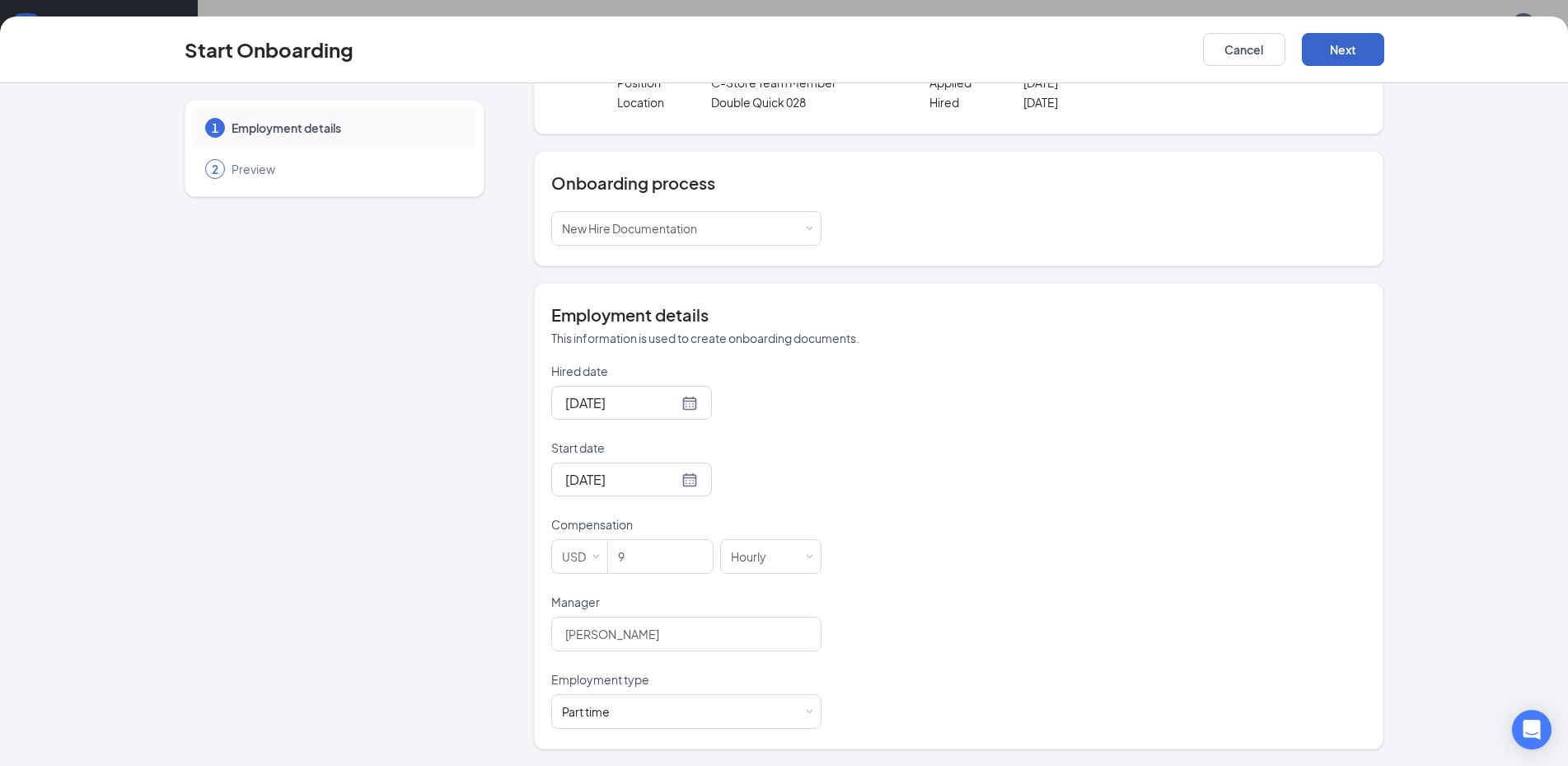
click at [1363, 47] on button "Next" at bounding box center [1344, 49] width 83 height 33
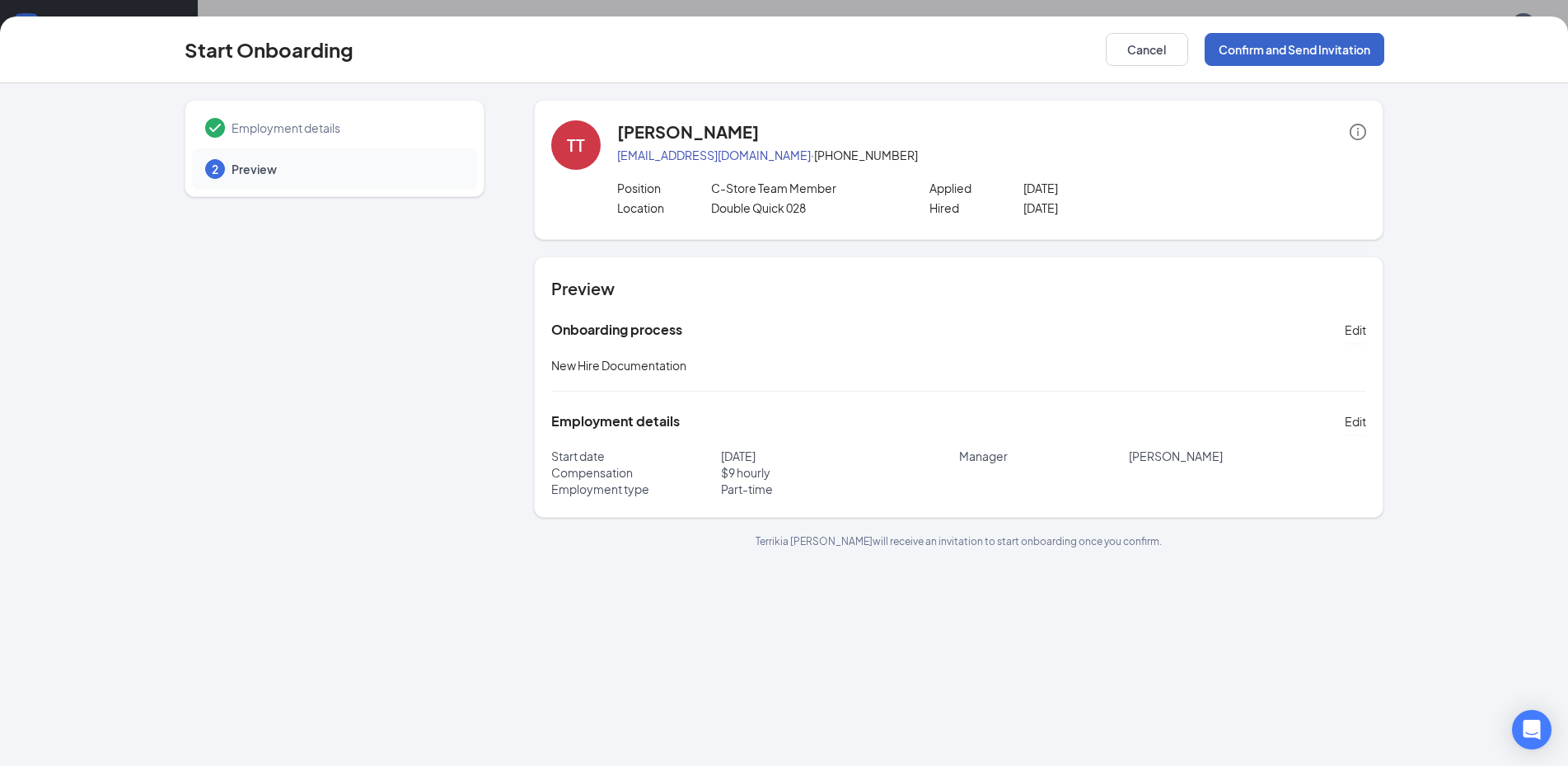
click at [1314, 48] on button "Confirm and Send Invitation" at bounding box center [1294, 49] width 180 height 33
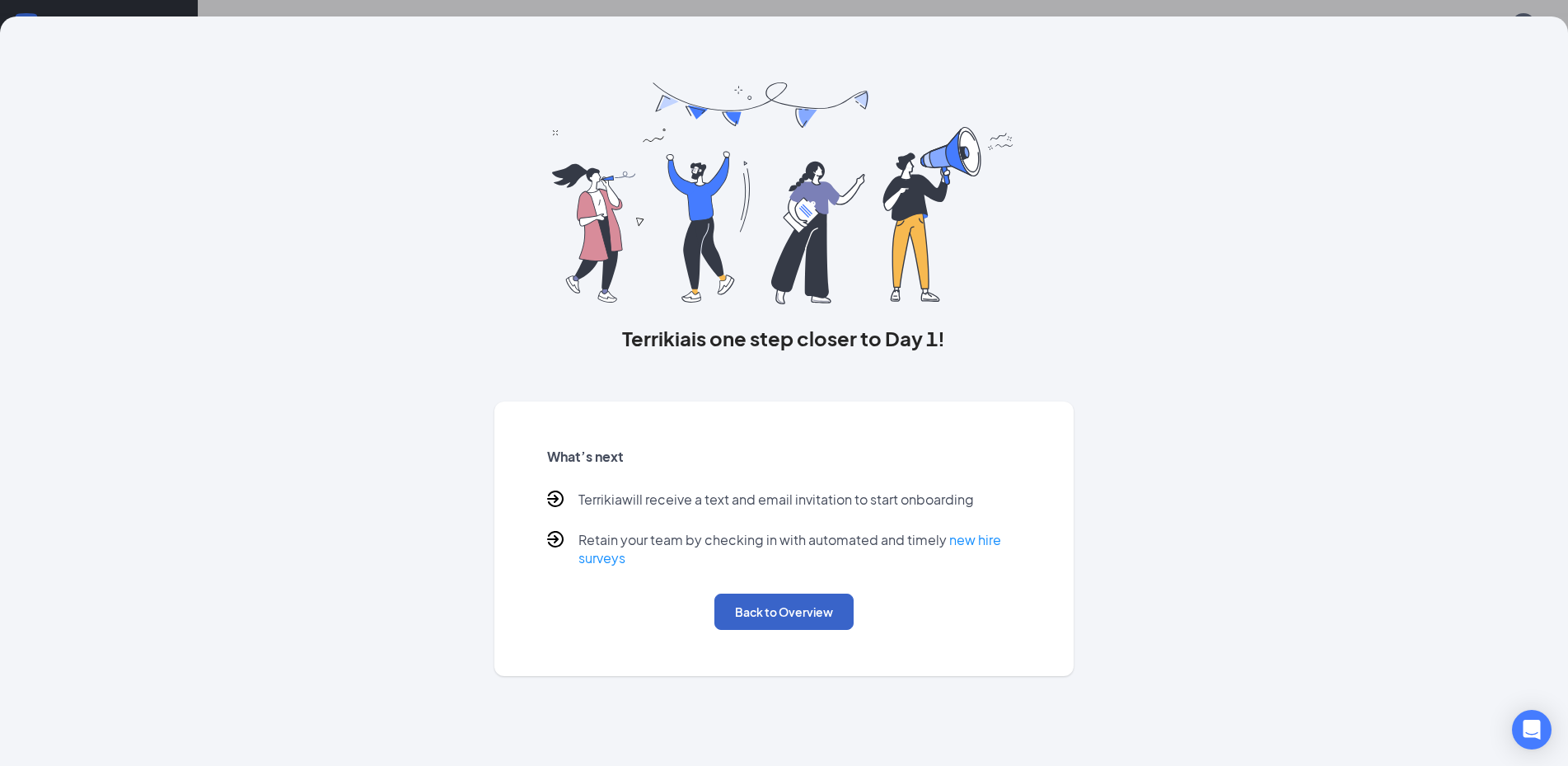
click at [821, 614] on button "Back to Overview" at bounding box center [784, 612] width 140 height 37
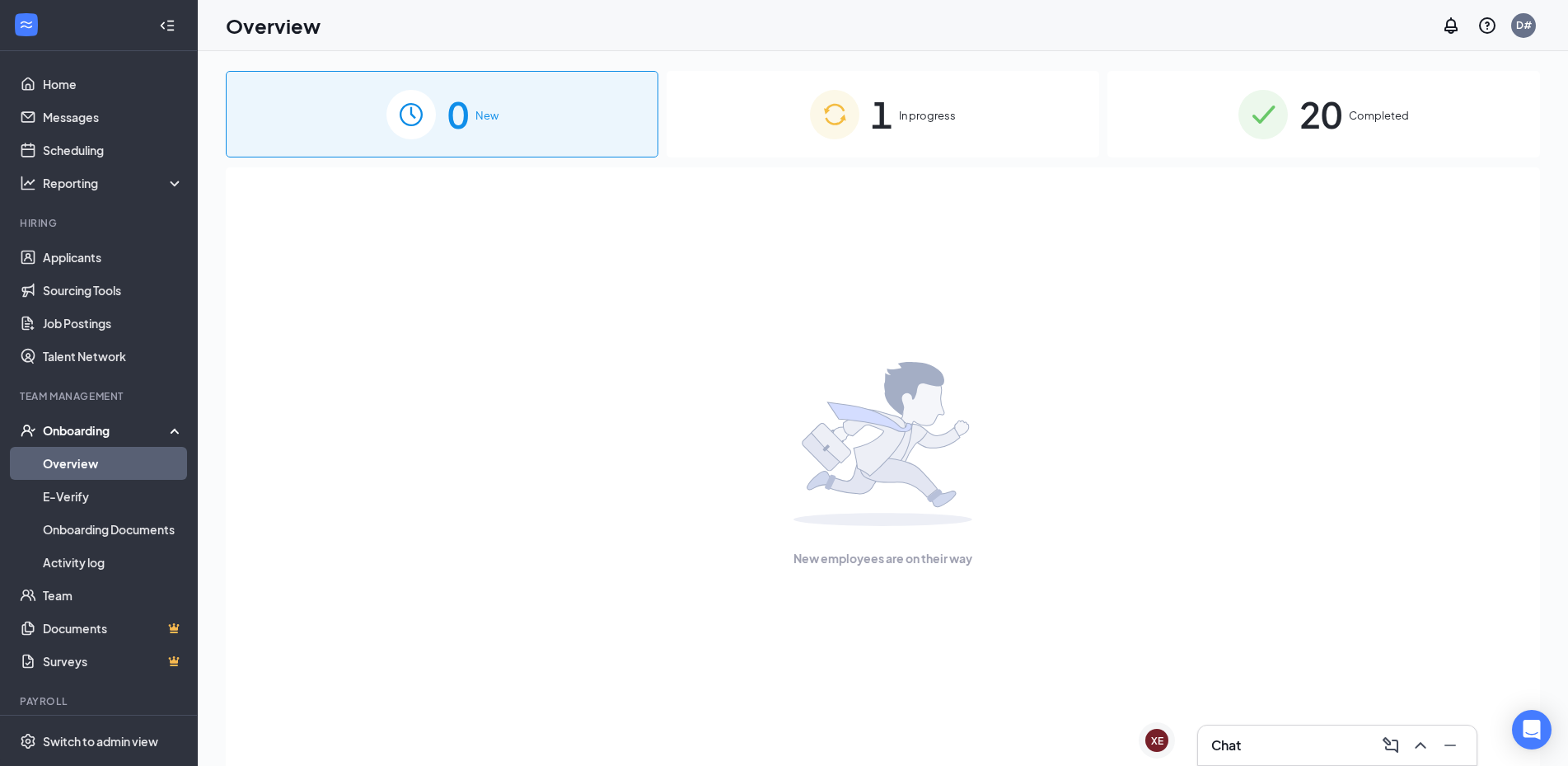
click at [919, 120] on span "In progress" at bounding box center [928, 115] width 57 height 16
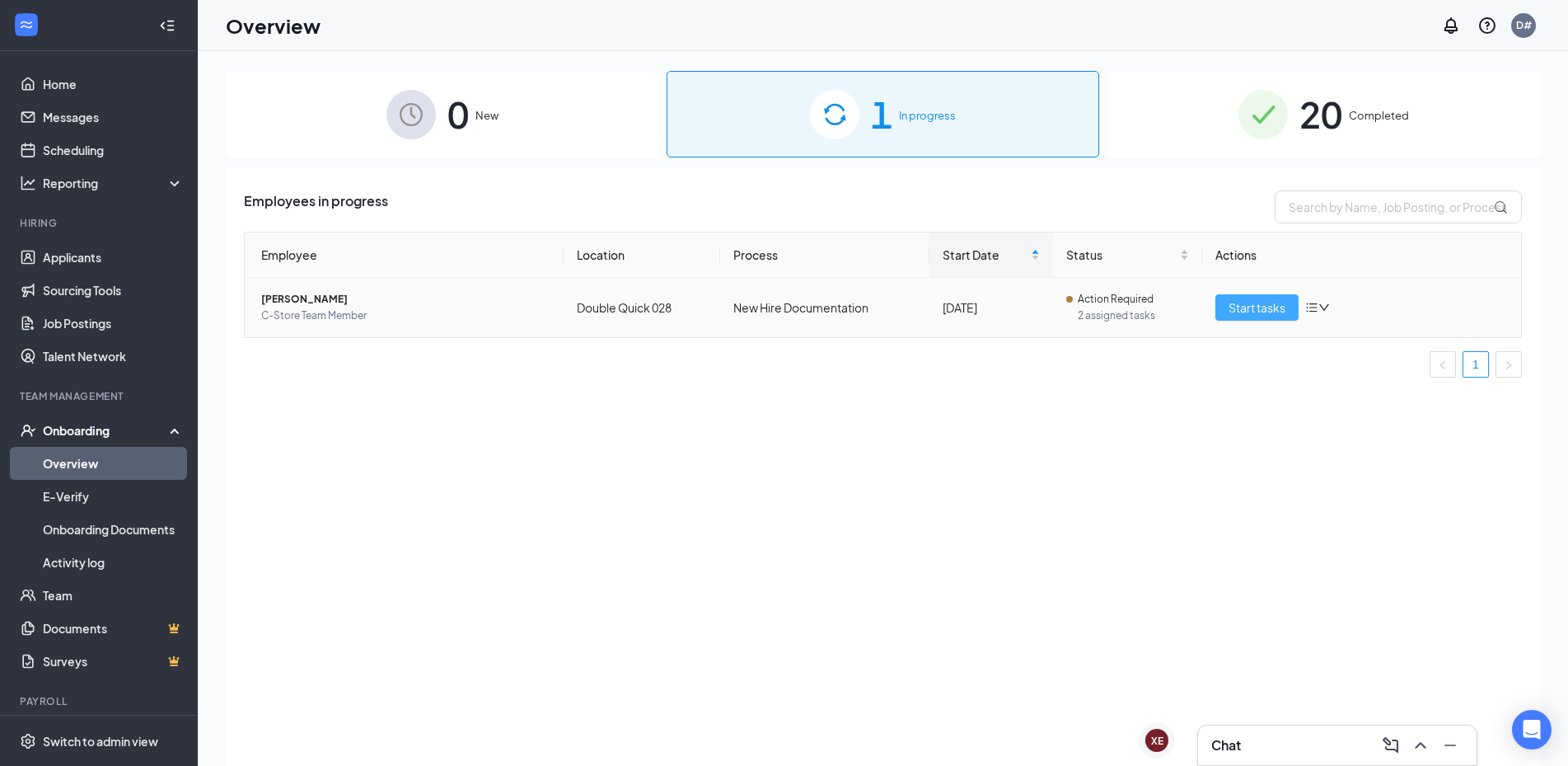
click at [1283, 310] on span "Start tasks" at bounding box center [1257, 307] width 57 height 18
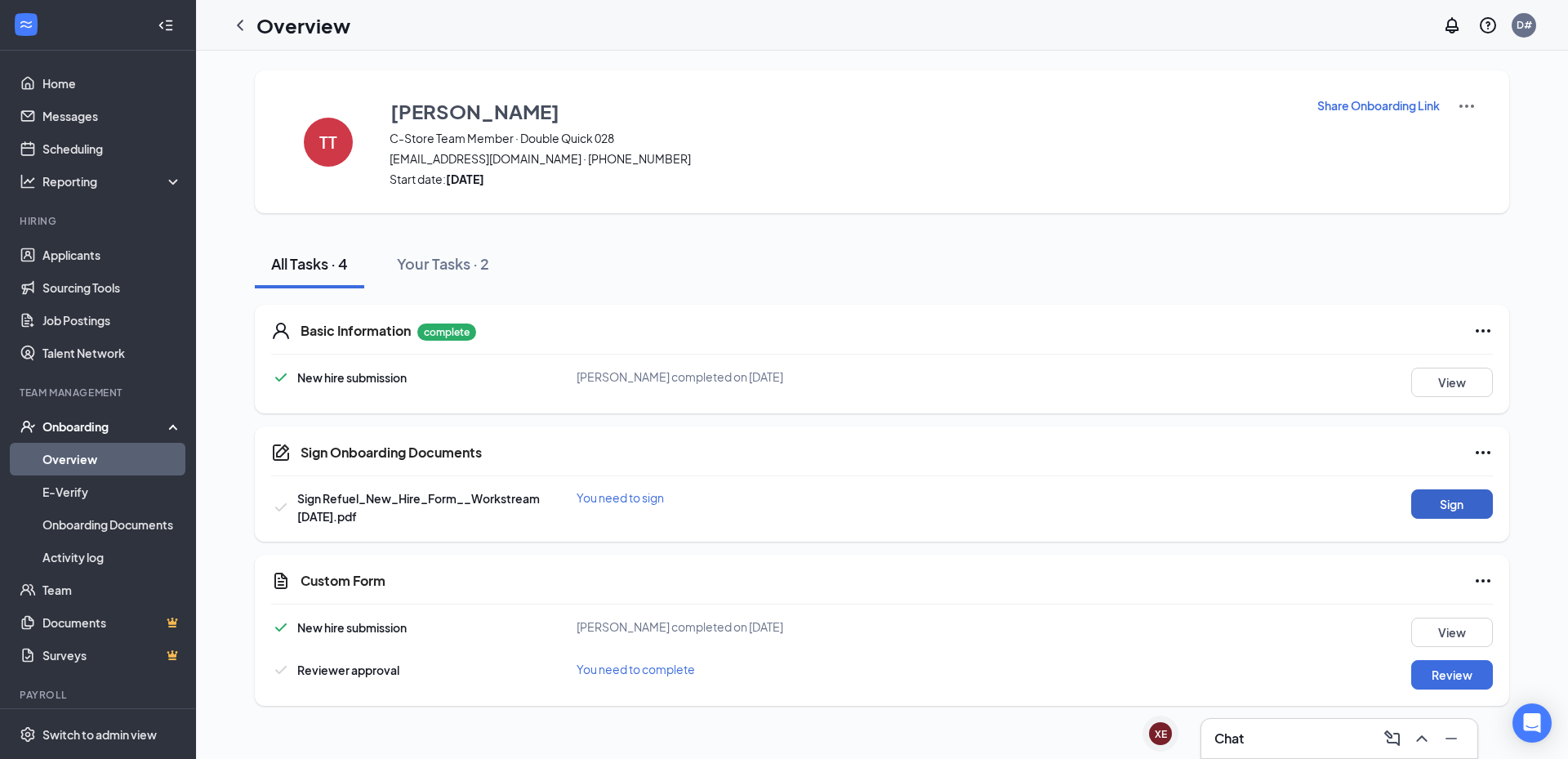
click at [1467, 499] on button "Sign" at bounding box center [1453, 504] width 82 height 30
click at [1453, 671] on button "Review" at bounding box center [1453, 674] width 82 height 30
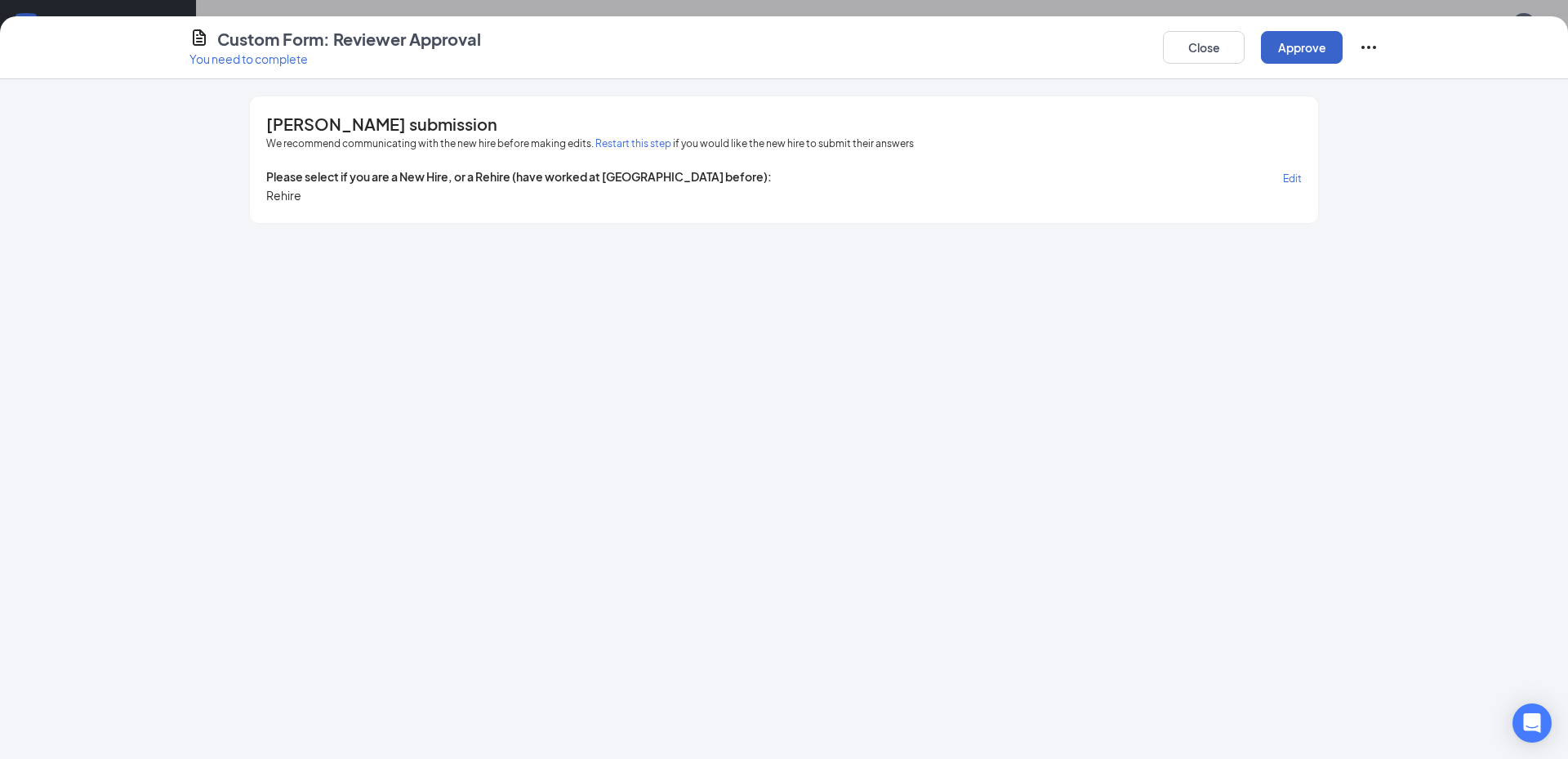
click at [1295, 48] on button "Approve" at bounding box center [1302, 48] width 82 height 32
